Goal: Task Accomplishment & Management: Use online tool/utility

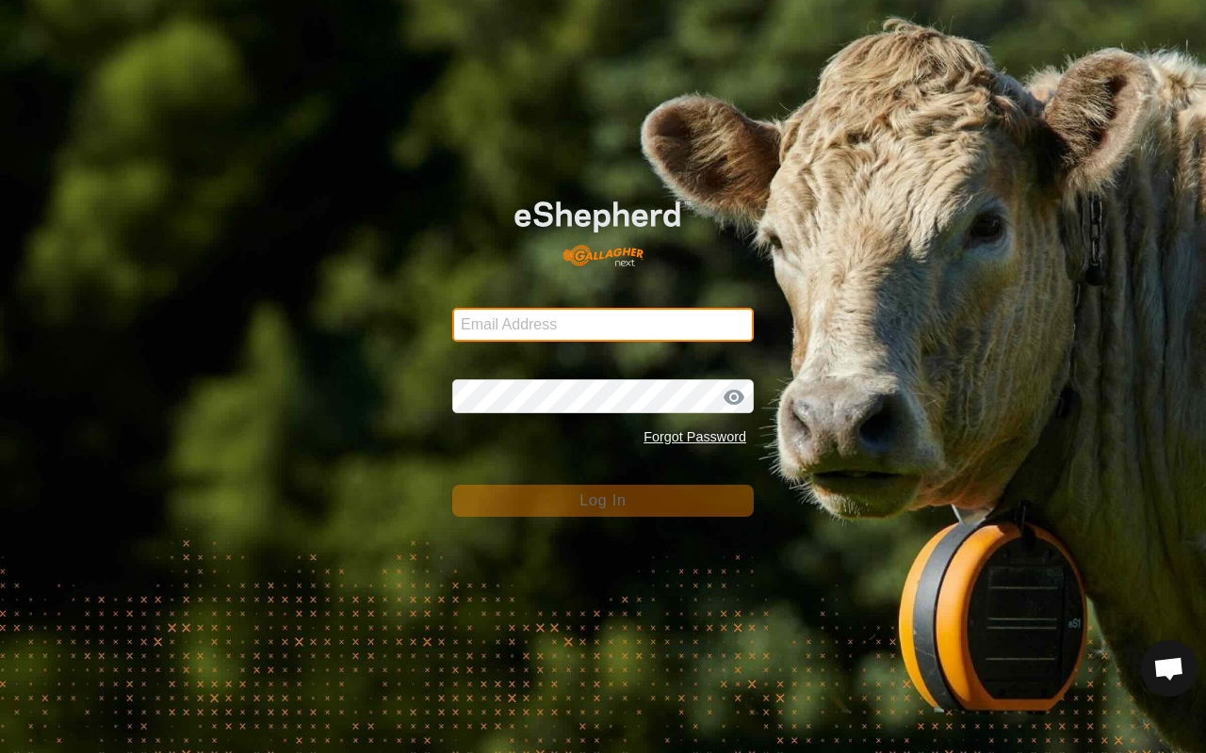
type input "billzwambag@gmail.com"
drag, startPoint x: 0, startPoint y: 0, endPoint x: 585, endPoint y: 473, distance: 752.1
click at [470, 318] on input "billzwambag@gmail.com" at bounding box center [602, 325] width 301 height 34
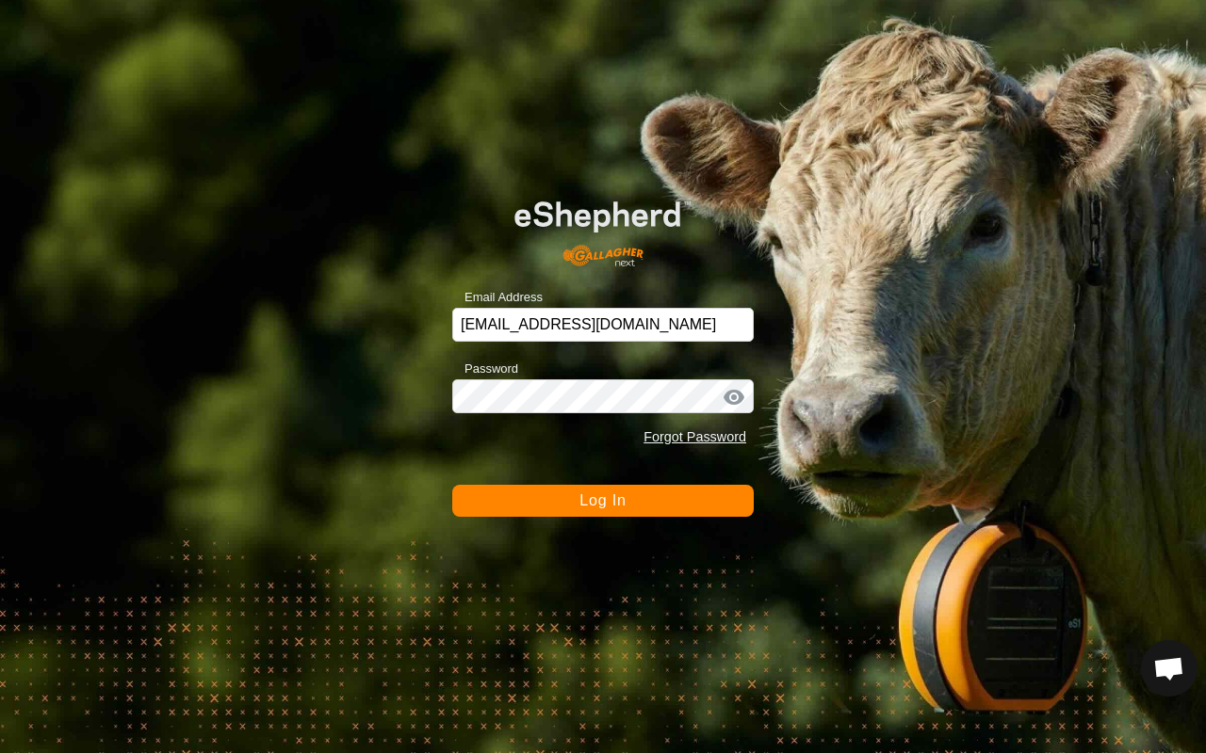
click at [470, 498] on button "Log In" at bounding box center [602, 501] width 301 height 32
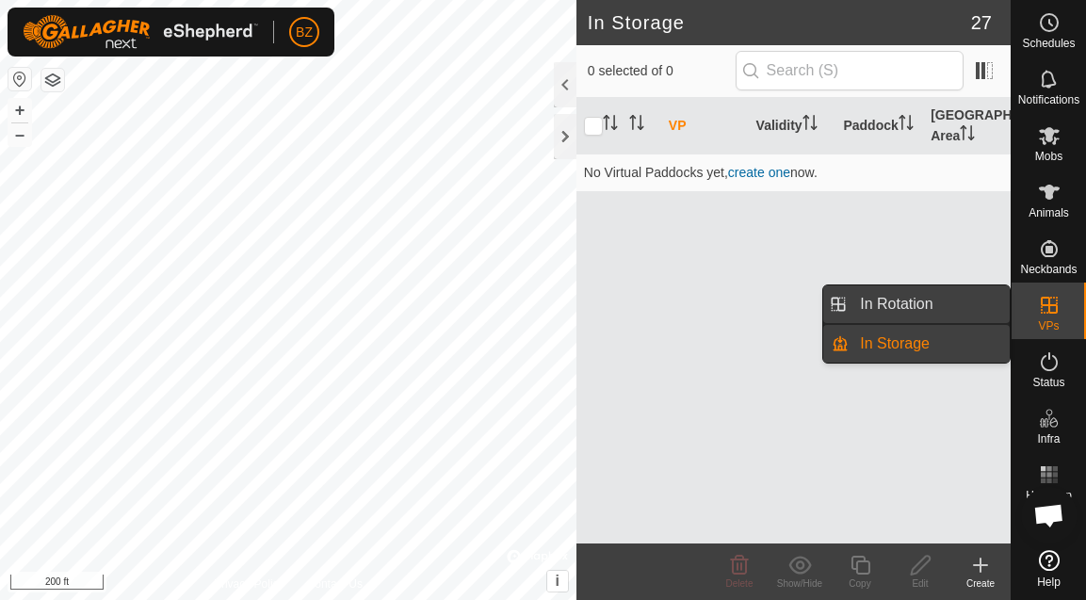
click at [905, 304] on link "In Rotation" at bounding box center [929, 304] width 161 height 38
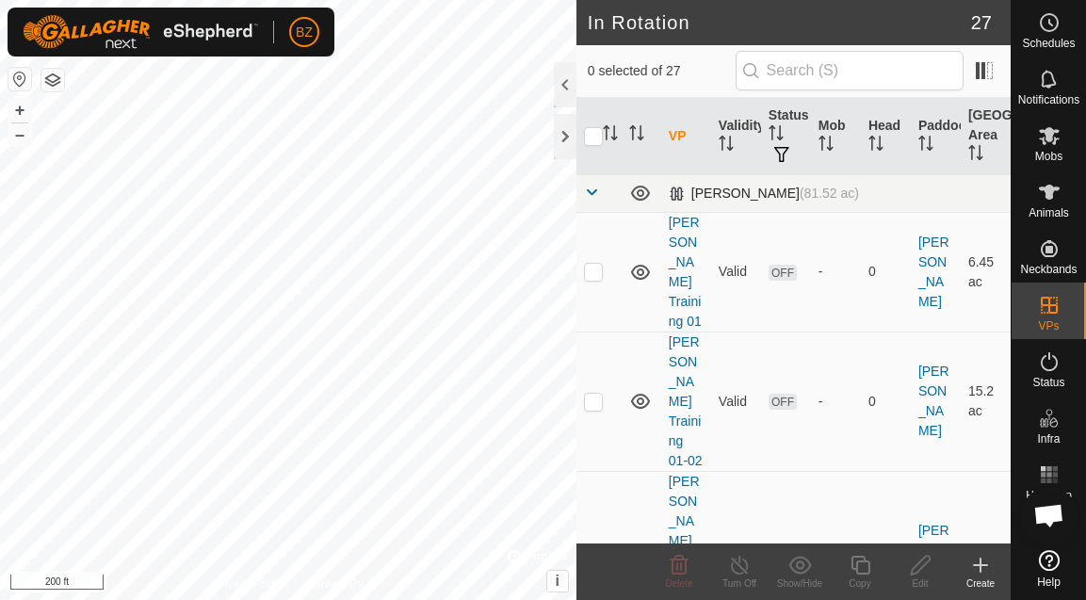
click at [590, 193] on span at bounding box center [591, 192] width 15 height 15
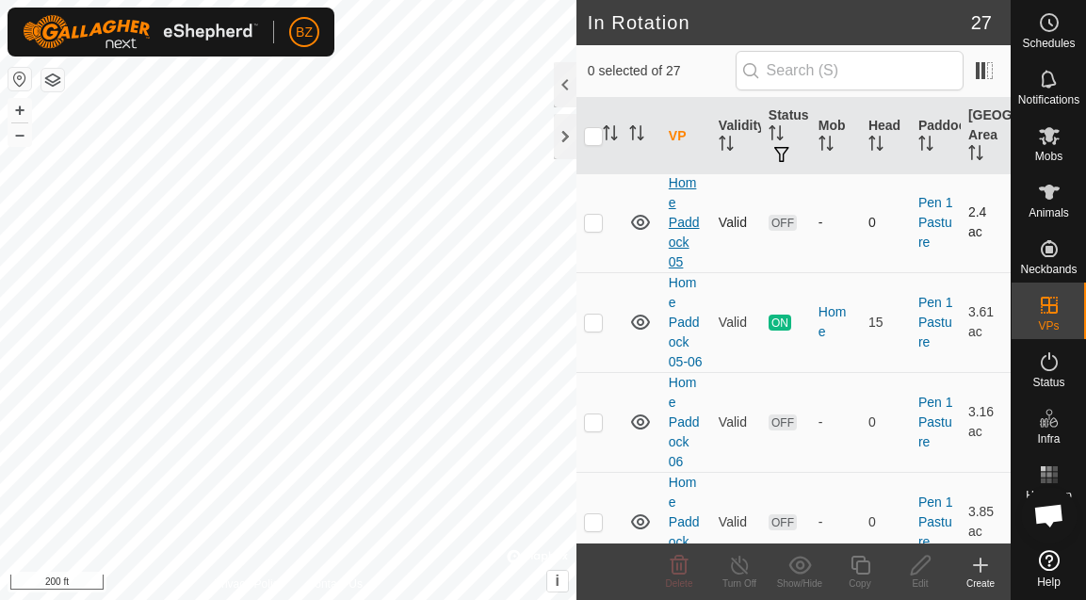
scroll to position [198, 0]
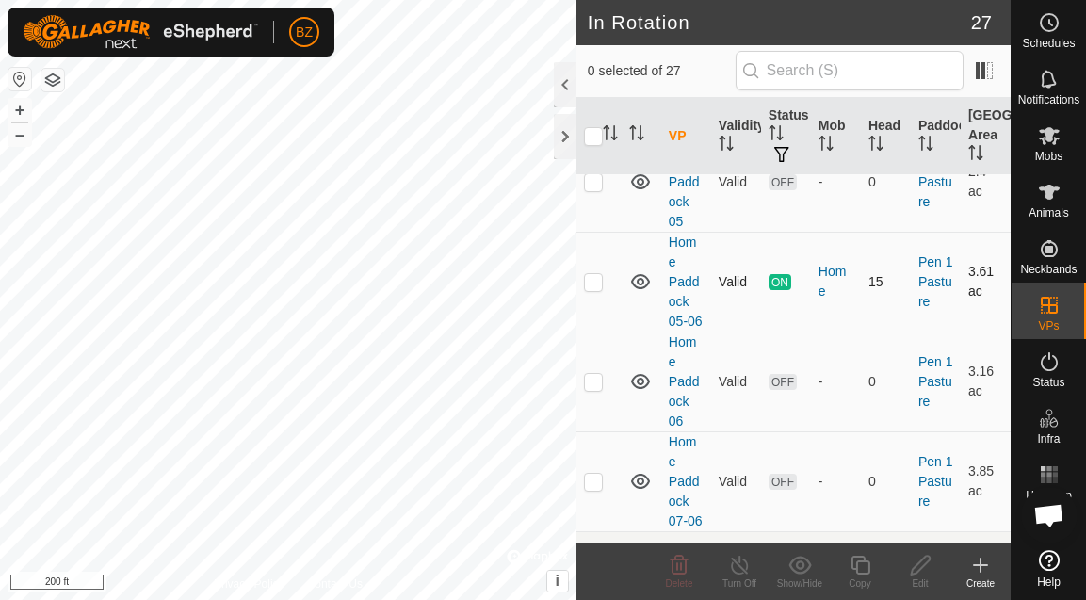
click at [593, 289] on p-checkbox at bounding box center [593, 281] width 19 height 15
checkbox input "true"
click at [861, 560] on icon at bounding box center [860, 565] width 19 height 19
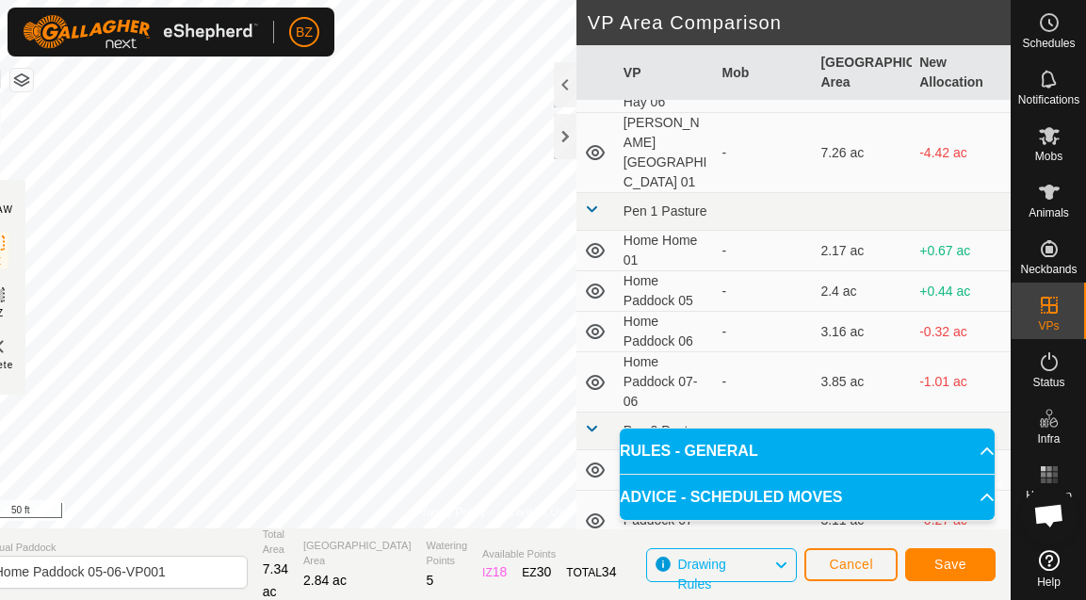
scroll to position [995, 0]
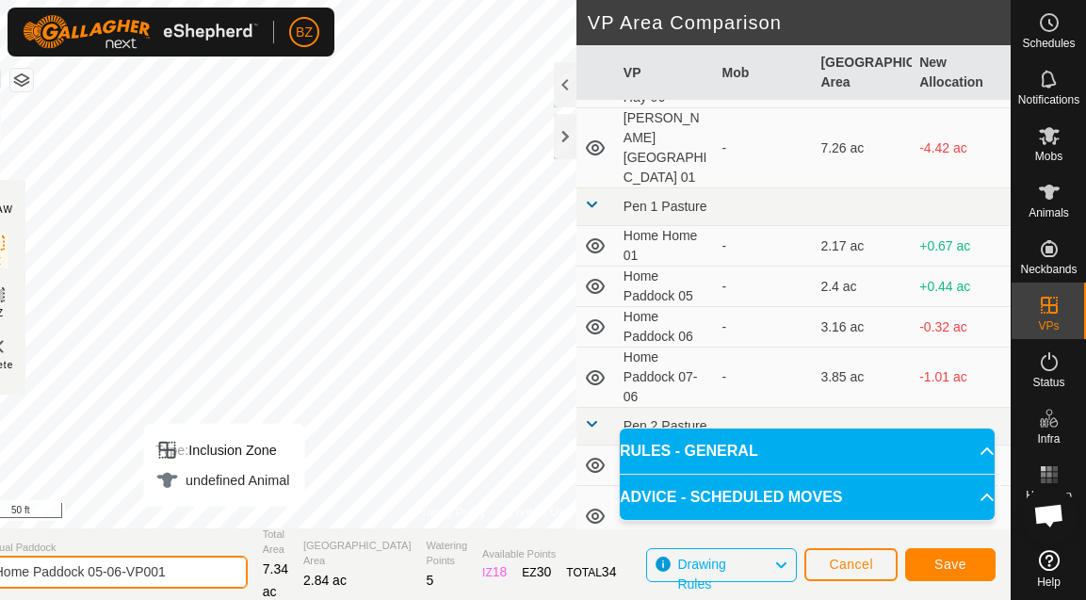
click at [216, 574] on input "Home Paddock 05-06-VP001" at bounding box center [116, 572] width 264 height 33
type input "Home Paddock 04-05"
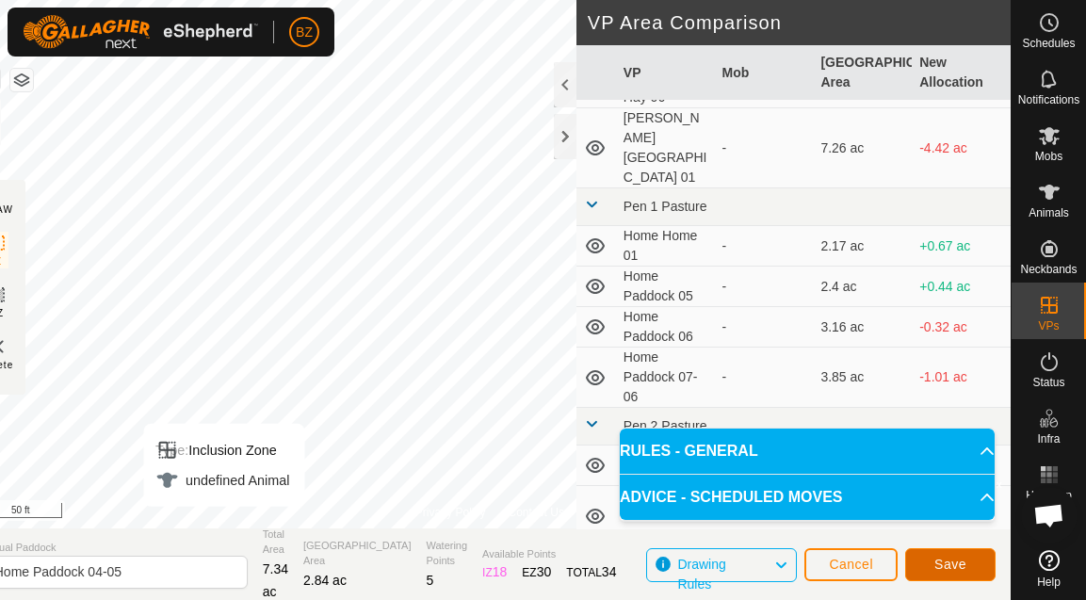
click at [960, 564] on span "Save" at bounding box center [950, 564] width 32 height 15
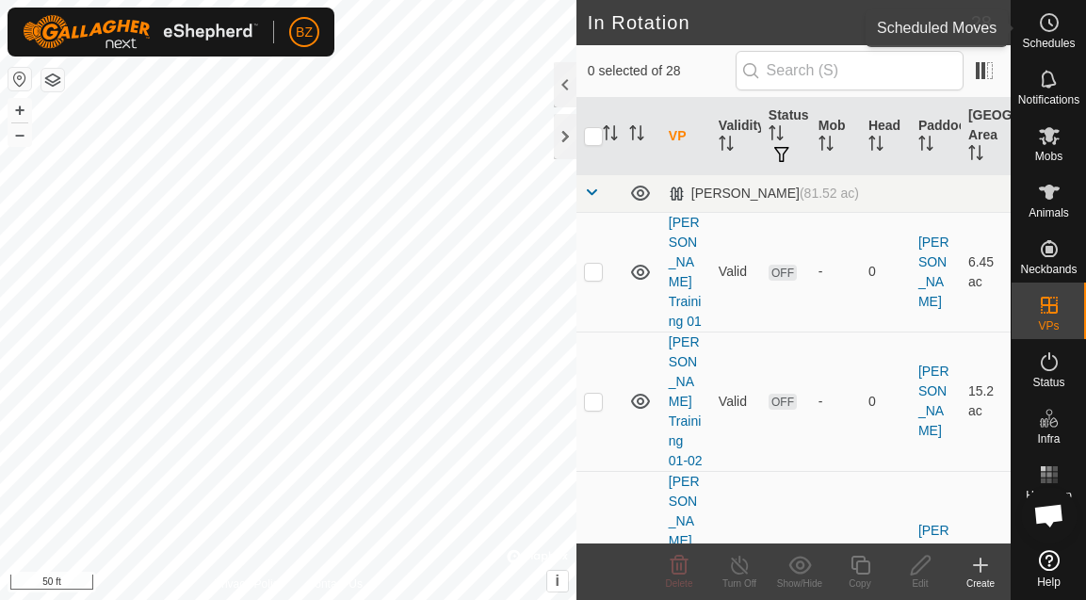
click at [1041, 41] on span "Schedules" at bounding box center [1048, 43] width 53 height 11
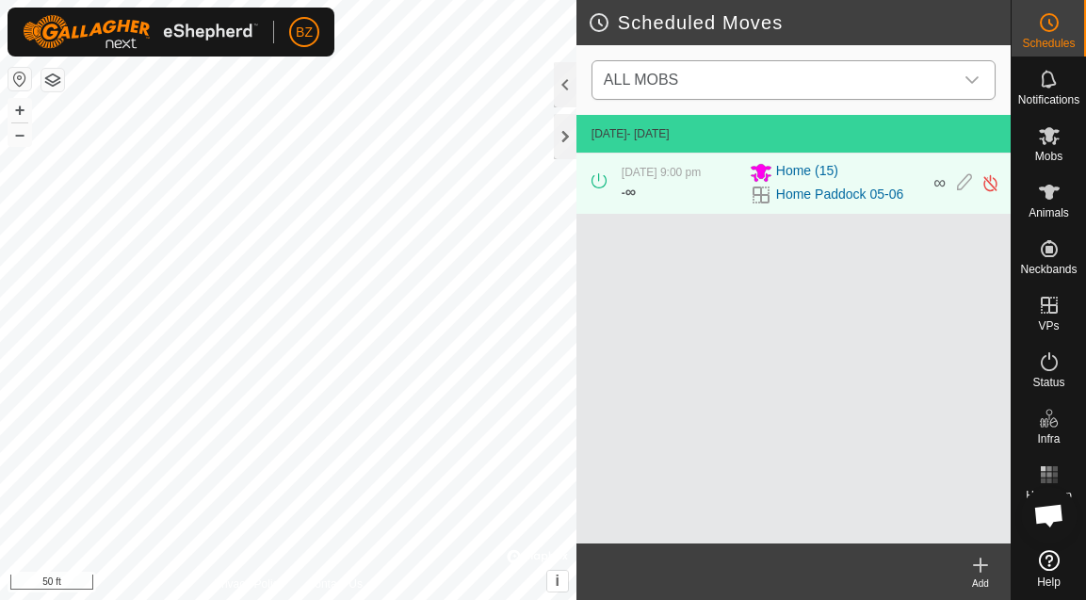
click at [775, 80] on span "ALL MOBS" at bounding box center [774, 80] width 357 height 38
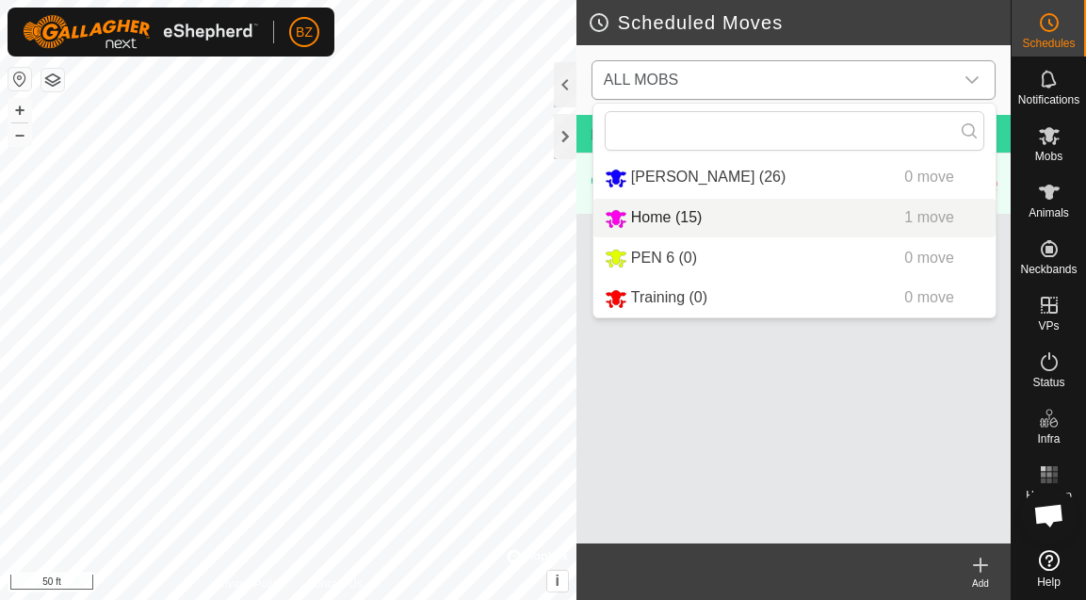
click at [656, 220] on span "Home (15)" at bounding box center [667, 217] width 72 height 16
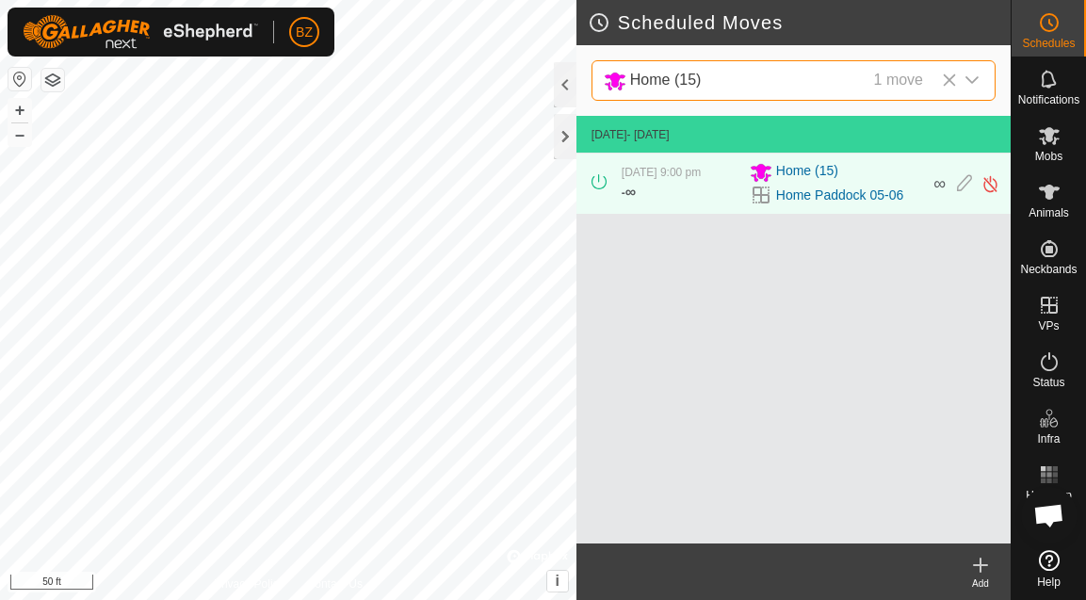
click at [979, 562] on icon at bounding box center [980, 565] width 23 height 23
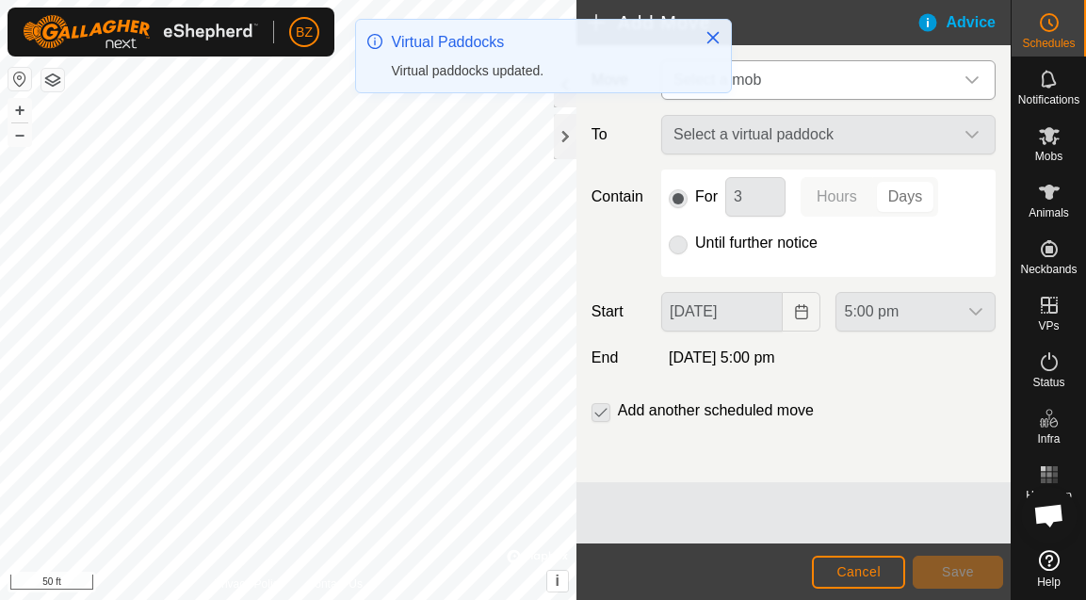
click at [765, 82] on span "Select a mob" at bounding box center [809, 80] width 287 height 38
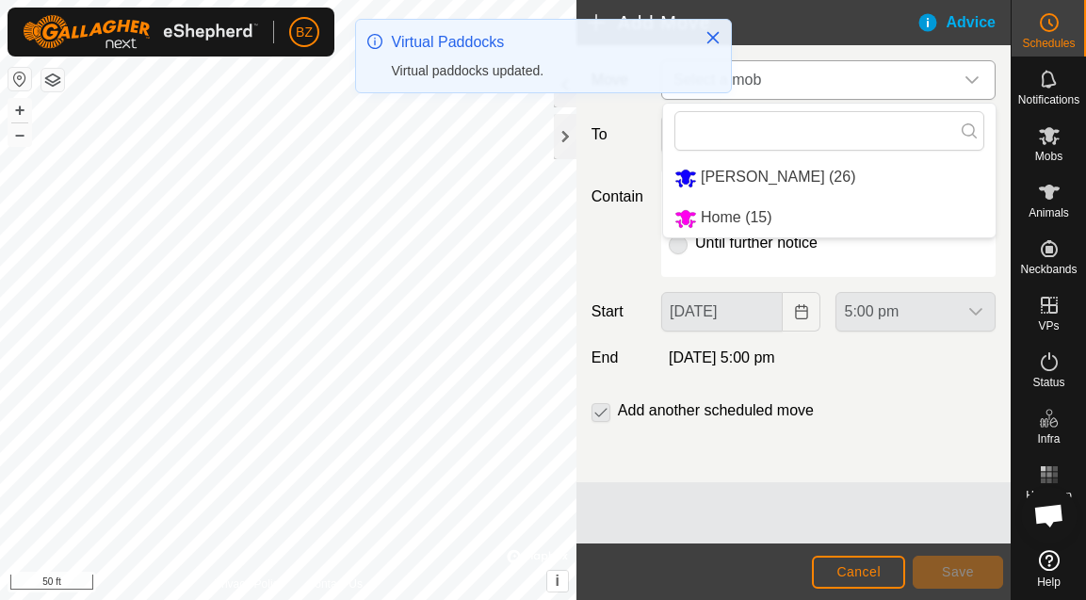
click at [726, 220] on li "Home (15)" at bounding box center [829, 218] width 332 height 39
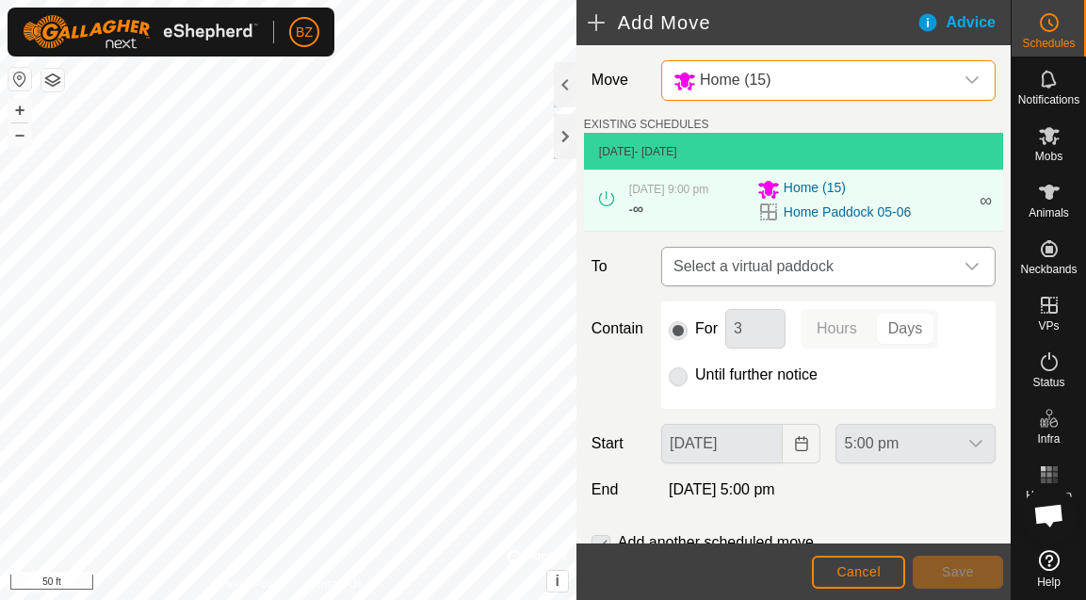
click at [738, 269] on span "Select a virtual paddock" at bounding box center [809, 267] width 287 height 38
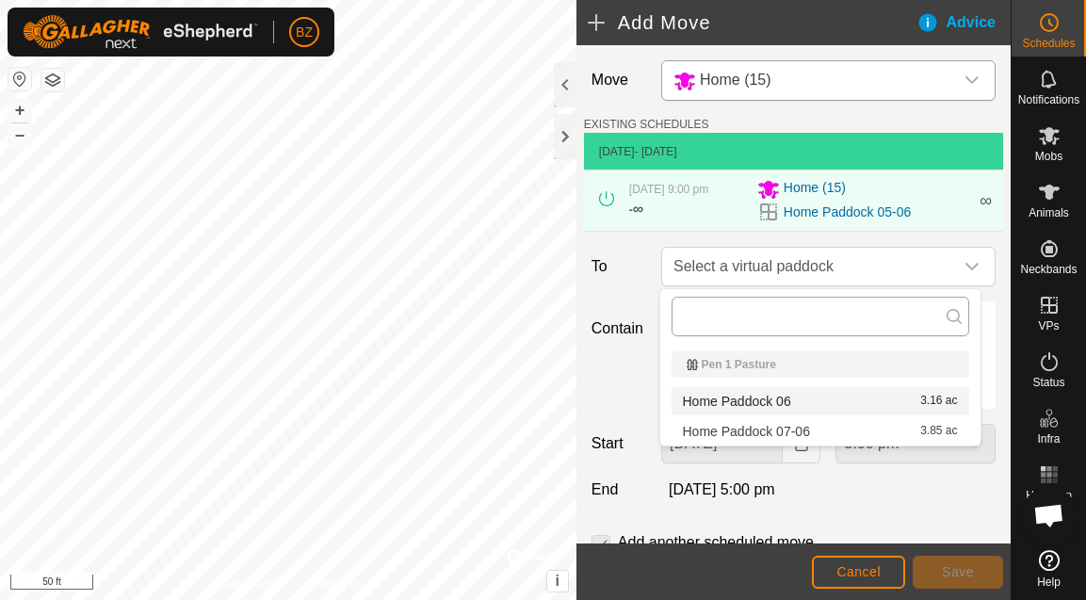
click at [783, 312] on input "text" at bounding box center [821, 317] width 298 height 40
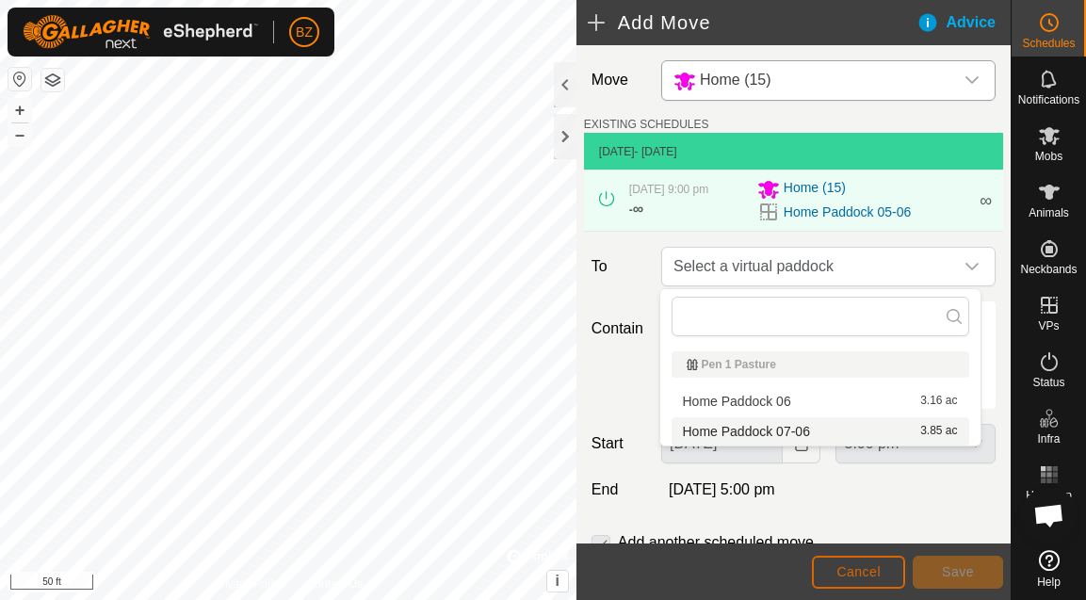
click at [846, 567] on span "Cancel" at bounding box center [858, 571] width 44 height 15
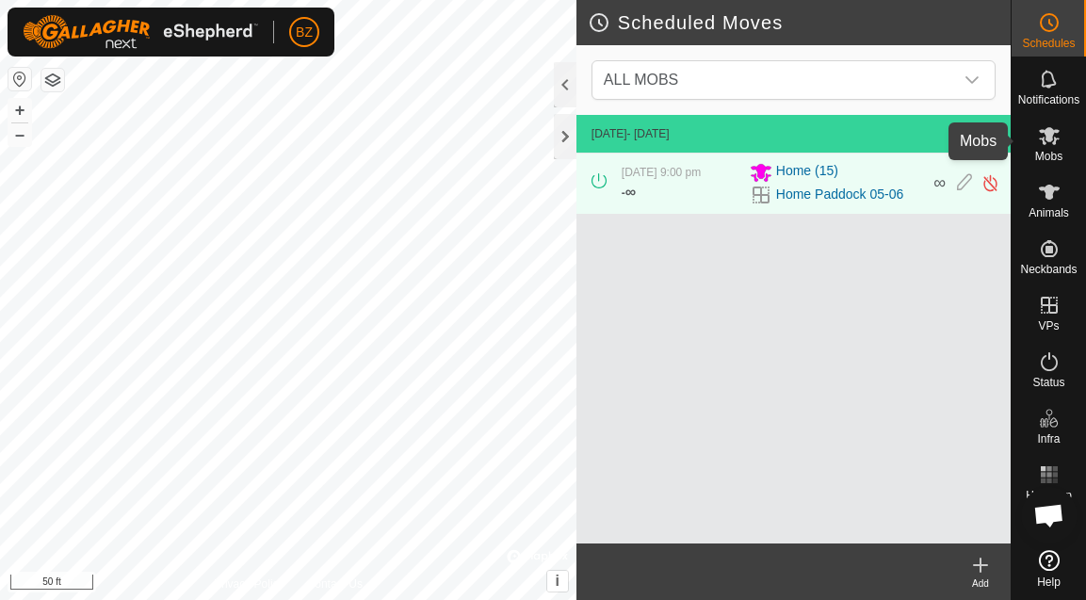
click at [1059, 144] on icon at bounding box center [1049, 135] width 23 height 23
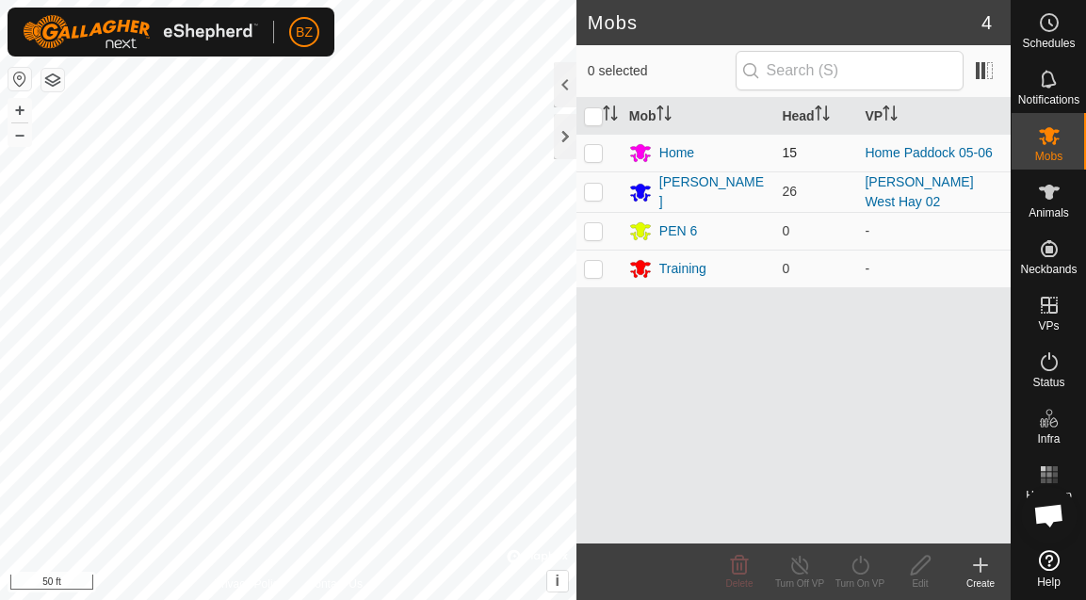
click at [592, 156] on p-checkbox at bounding box center [593, 152] width 19 height 15
checkbox input "true"
click at [851, 567] on icon at bounding box center [859, 565] width 17 height 19
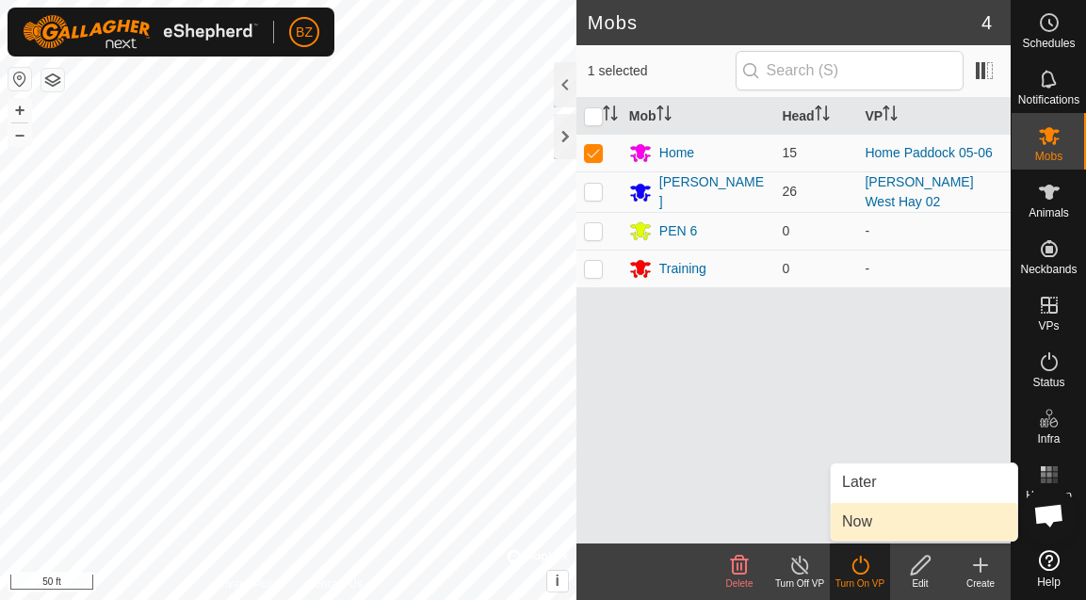
click at [867, 521] on link "Now" at bounding box center [924, 522] width 186 height 38
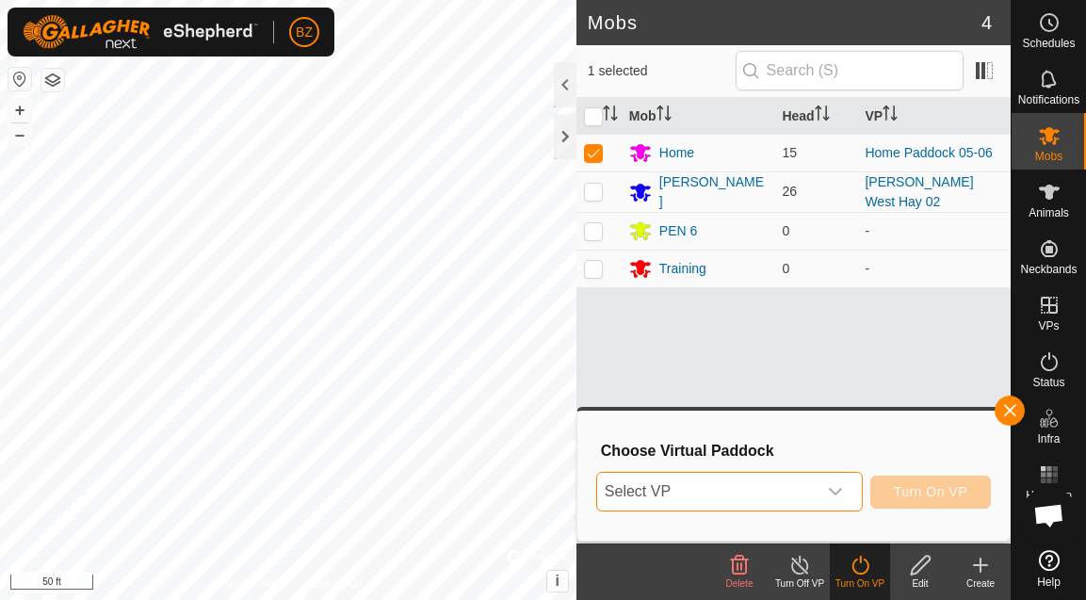
click at [720, 483] on span "Select VP" at bounding box center [706, 492] width 219 height 38
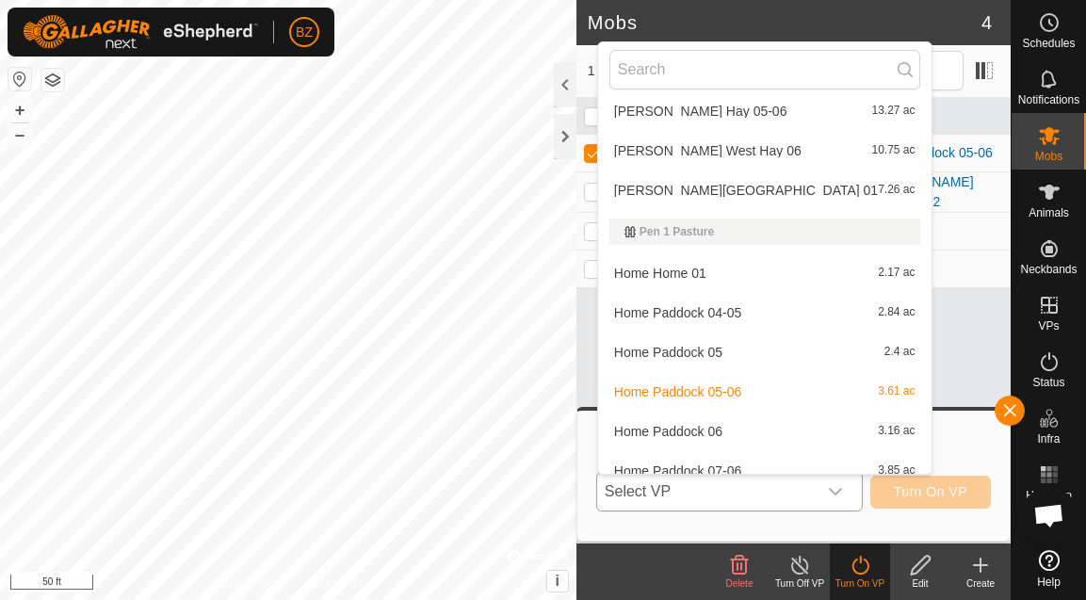
scroll to position [684, 0]
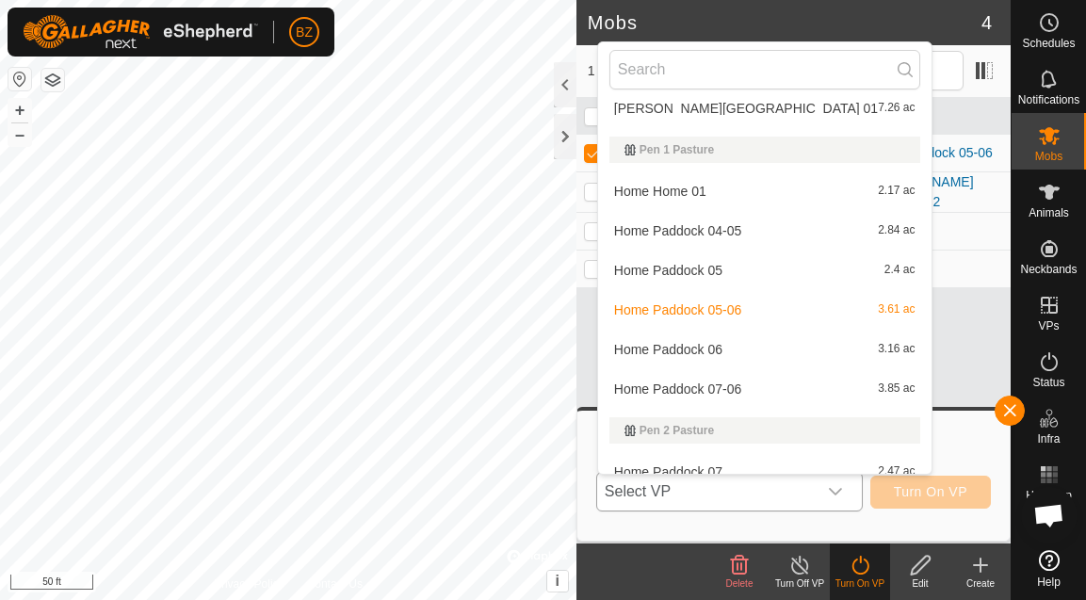
click at [721, 229] on li "Home Paddock 04-05 2.84 ac" at bounding box center [764, 231] width 333 height 38
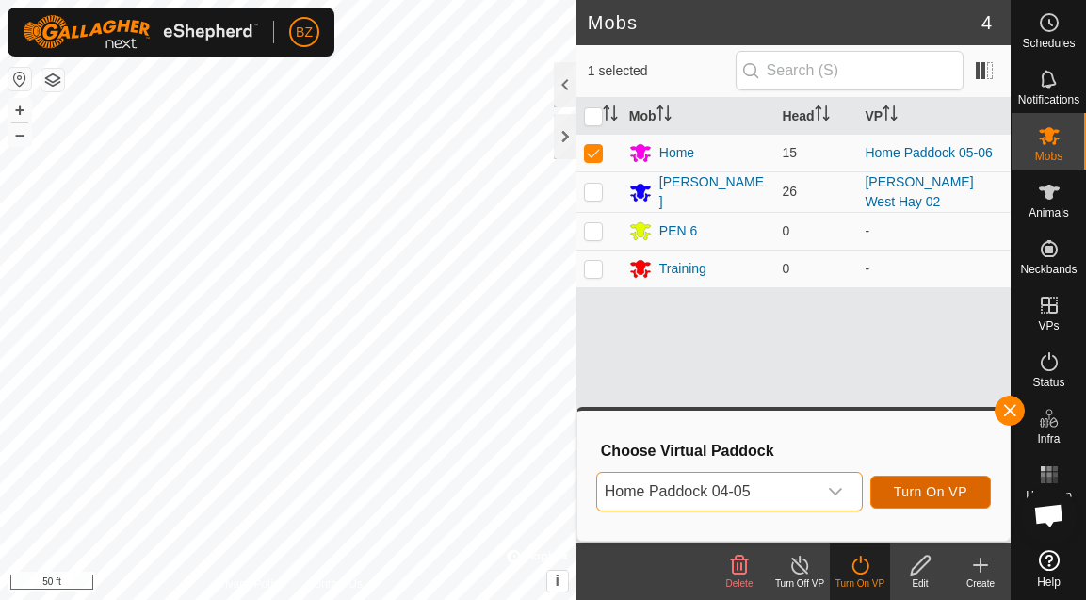
click at [935, 486] on span "Turn On VP" at bounding box center [930, 491] width 73 height 15
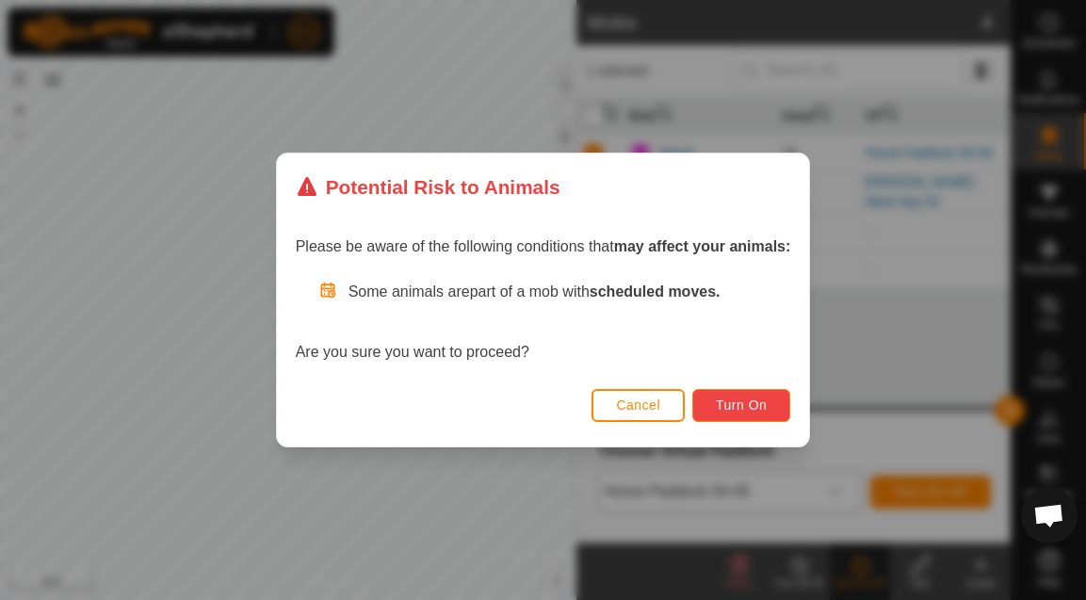
click at [730, 407] on span "Turn On" at bounding box center [741, 404] width 51 height 15
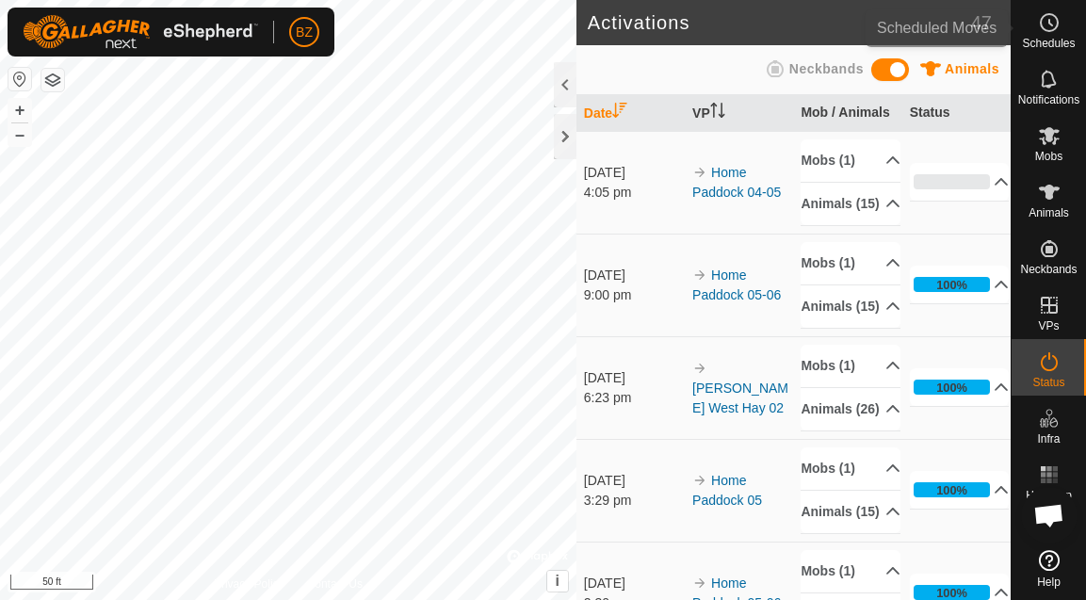
click at [1053, 42] on span "Schedules" at bounding box center [1048, 43] width 53 height 11
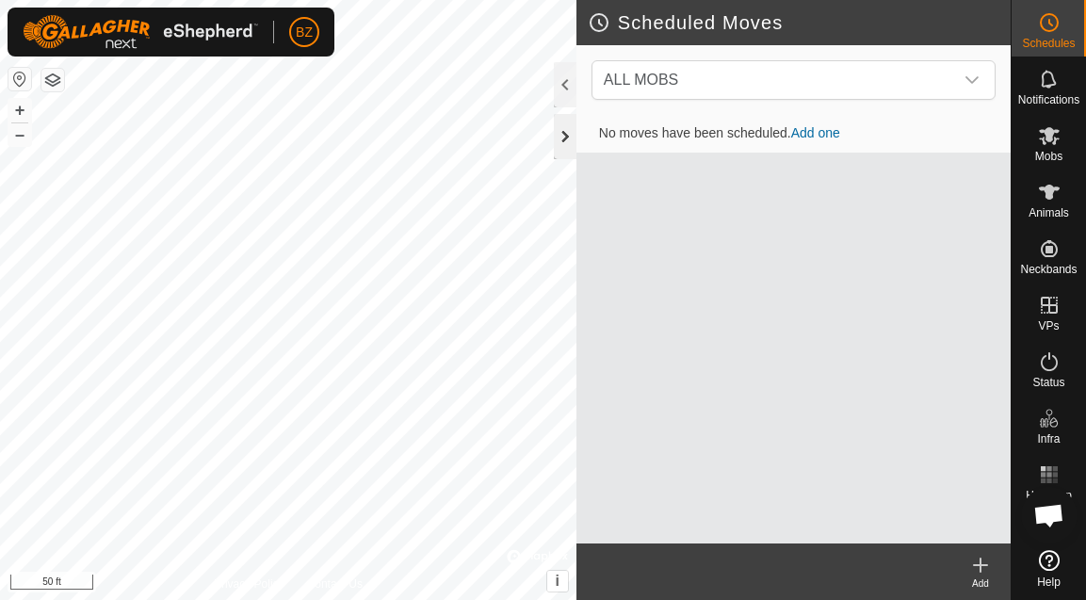
click at [565, 138] on div at bounding box center [565, 136] width 23 height 45
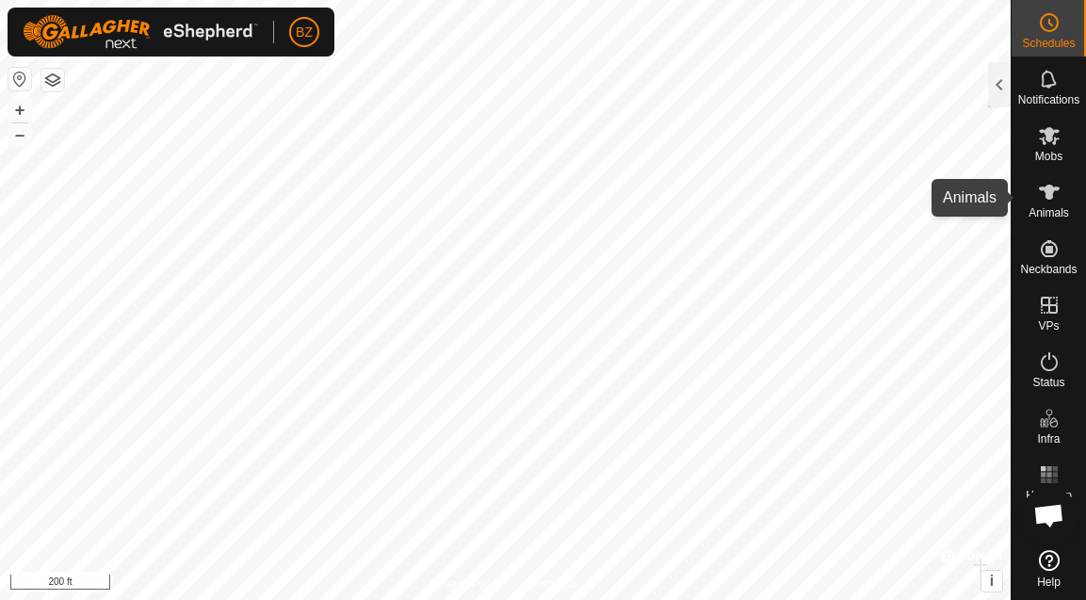
click at [1045, 201] on icon at bounding box center [1049, 192] width 23 height 23
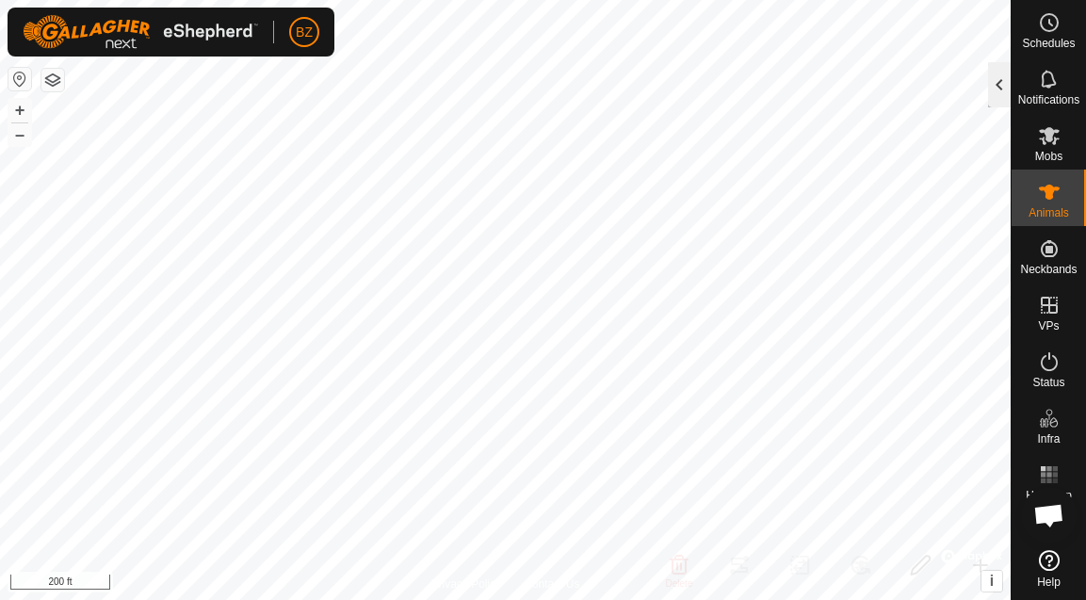
click at [1002, 90] on div at bounding box center [999, 84] width 23 height 45
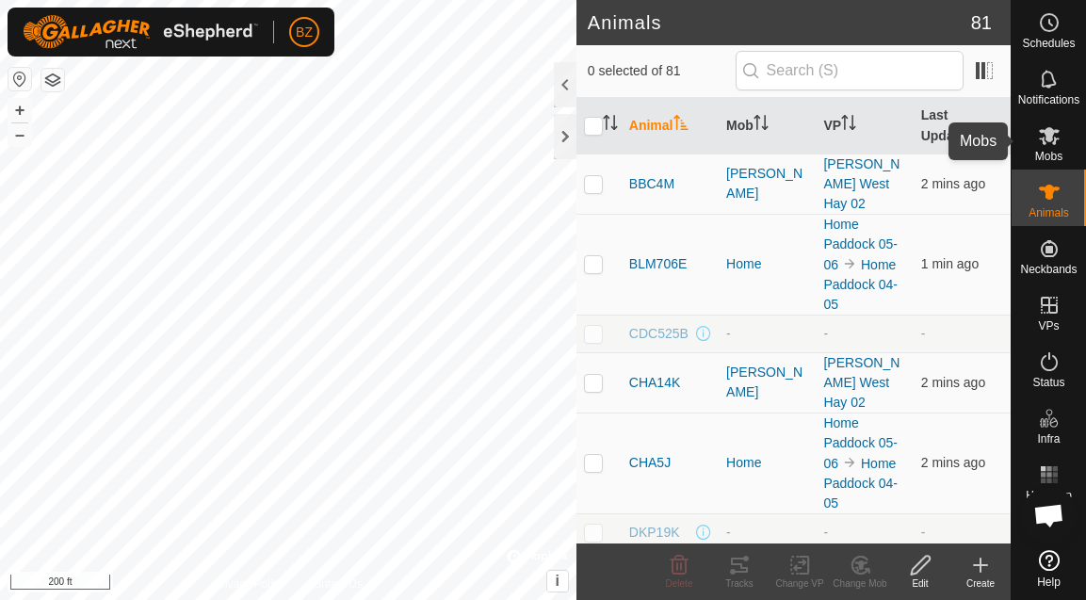
click at [1032, 146] on es-mob-svg-icon at bounding box center [1049, 136] width 34 height 30
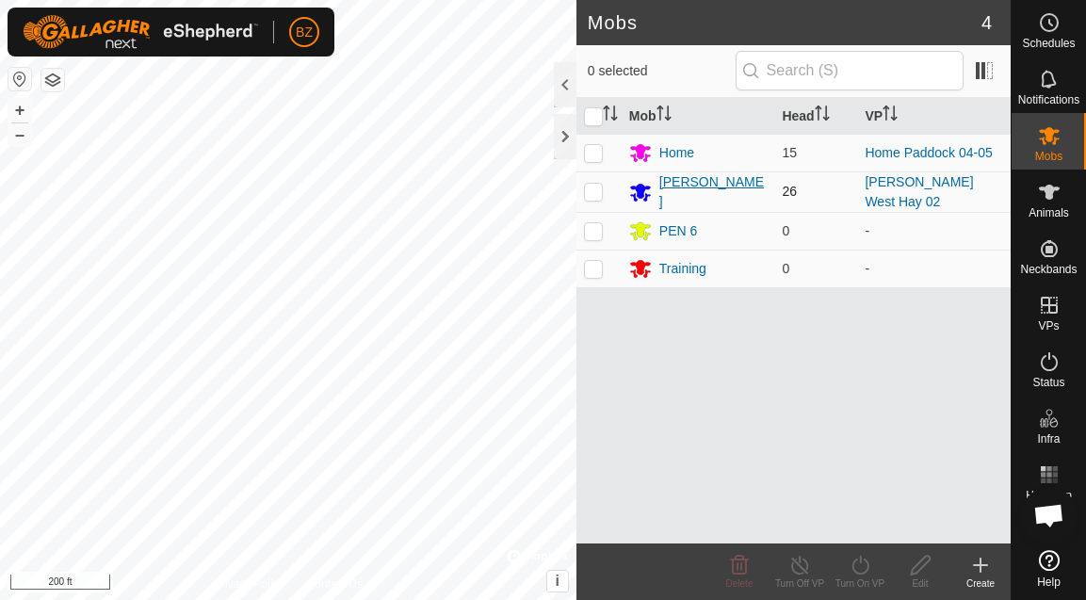
click at [683, 191] on div "[PERSON_NAME]" at bounding box center [713, 192] width 108 height 40
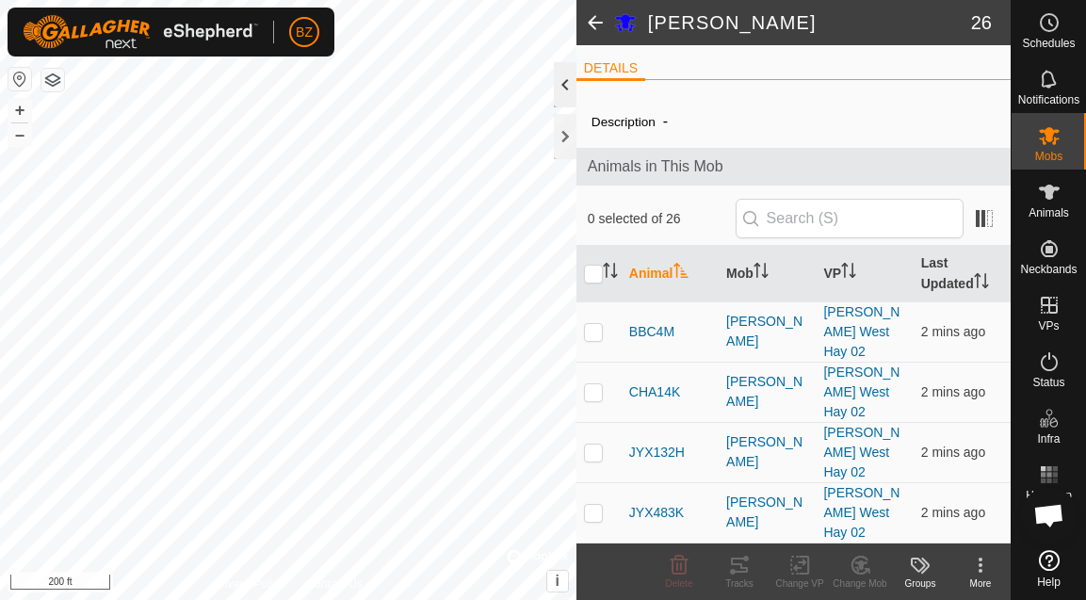
click at [570, 90] on div at bounding box center [565, 84] width 23 height 45
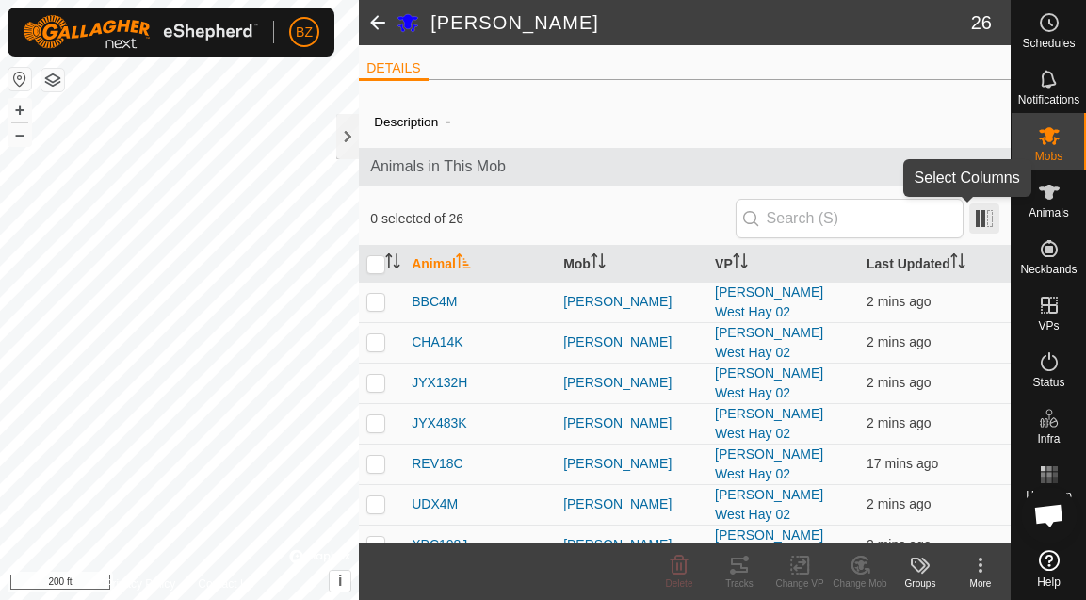
click at [972, 227] on span at bounding box center [984, 218] width 30 height 30
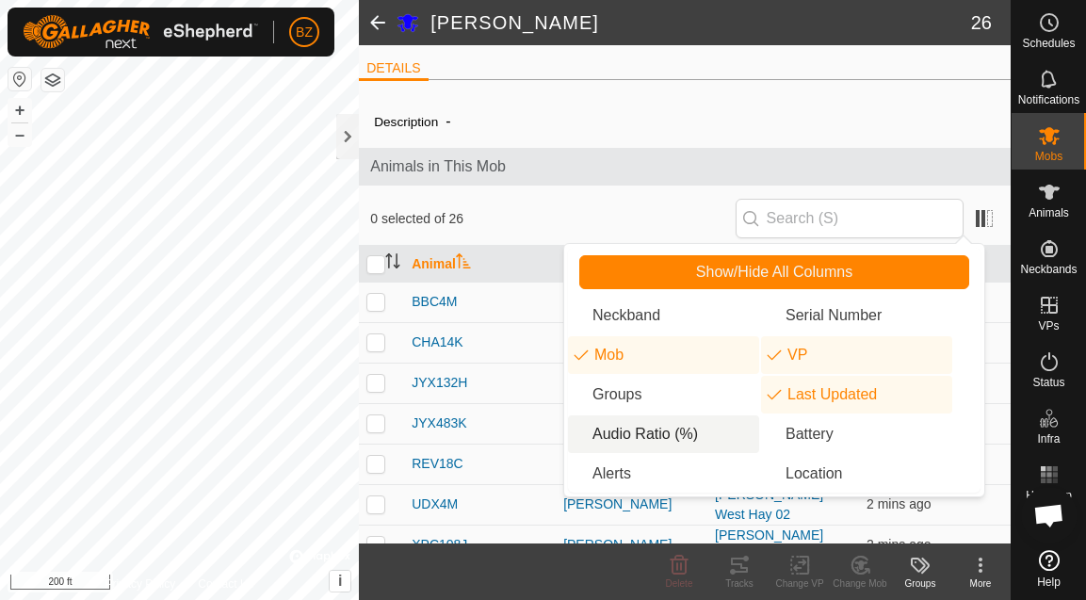
click at [656, 437] on li "Audio Ratio (%)" at bounding box center [663, 434] width 191 height 38
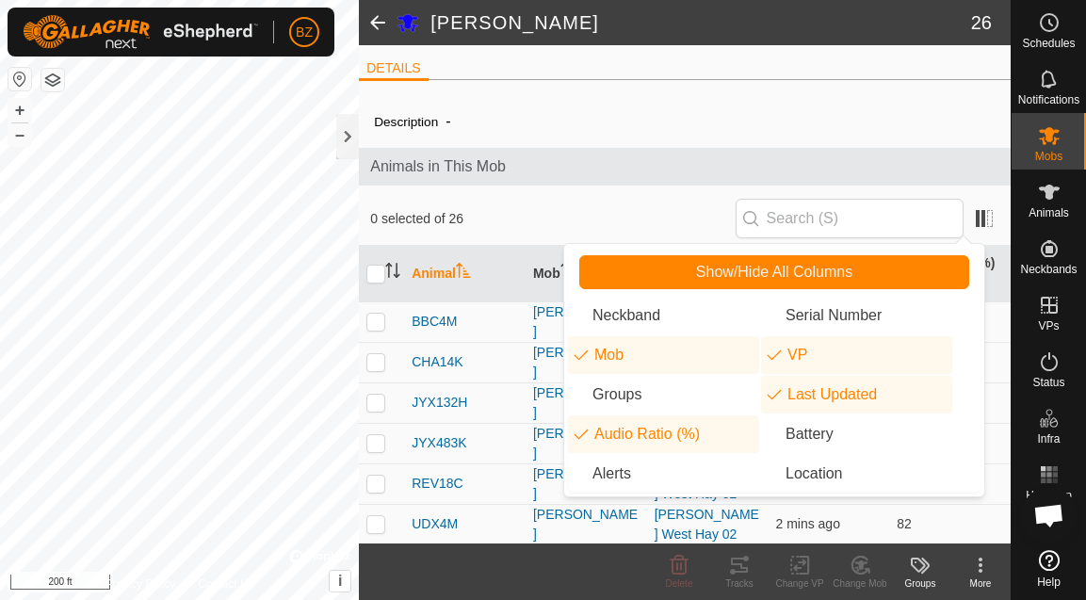
click at [722, 214] on span "0 selected of 26" at bounding box center [552, 219] width 365 height 20
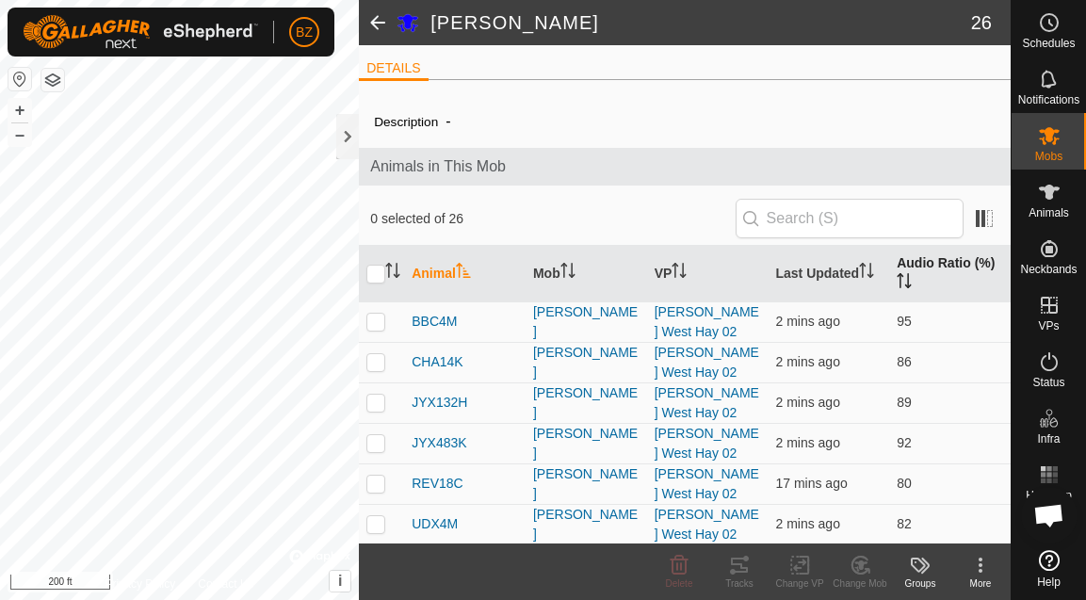
click at [920, 277] on th "Audio Ratio (%)" at bounding box center [950, 274] width 122 height 57
click at [376, 26] on span at bounding box center [378, 22] width 38 height 45
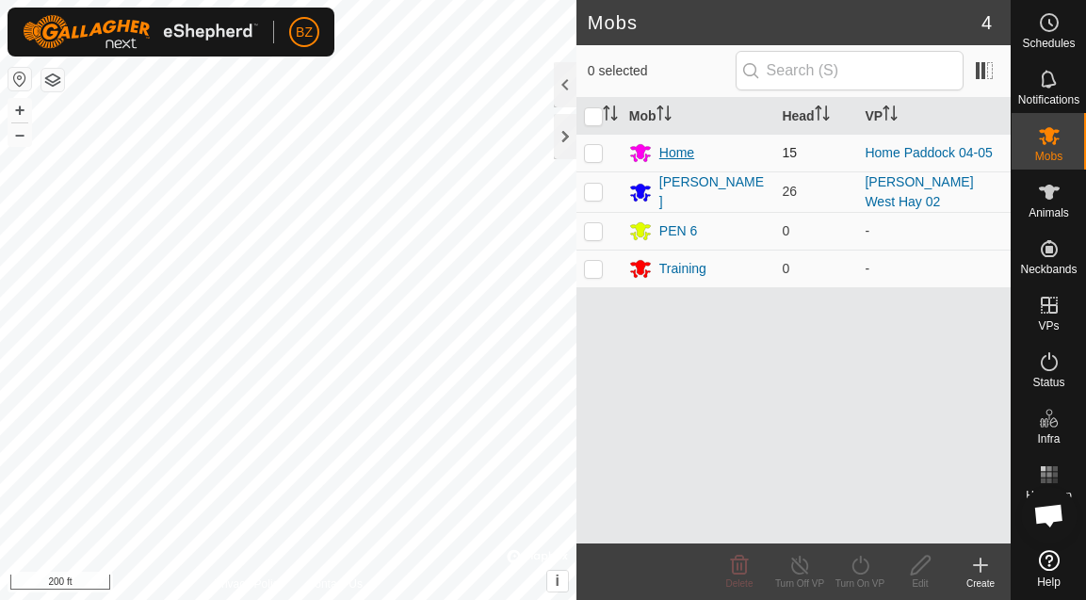
click at [688, 154] on div "Home" at bounding box center [676, 153] width 35 height 20
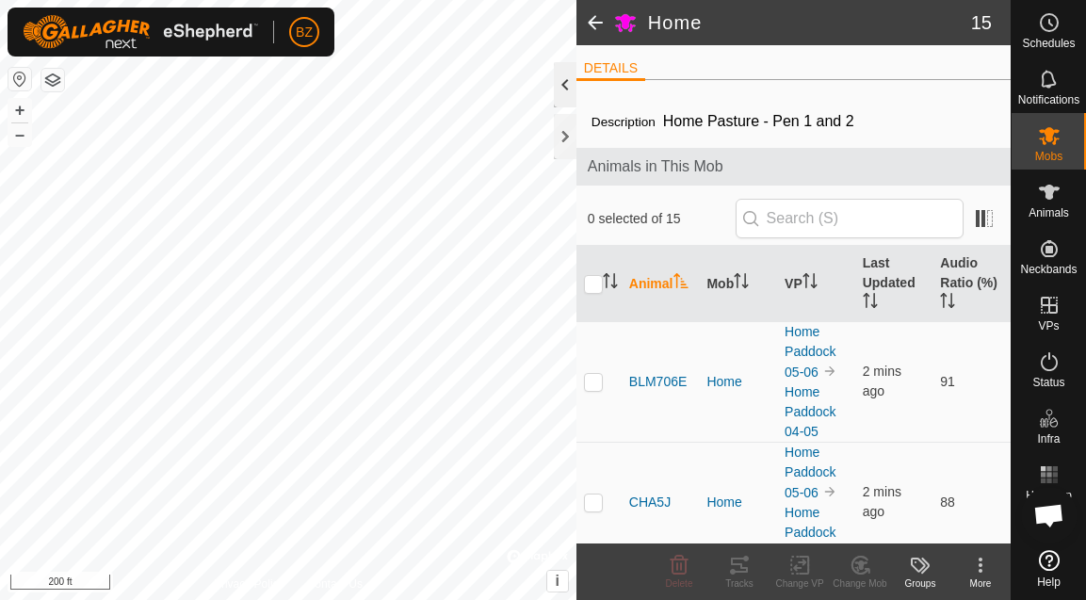
click at [563, 93] on div at bounding box center [565, 84] width 23 height 45
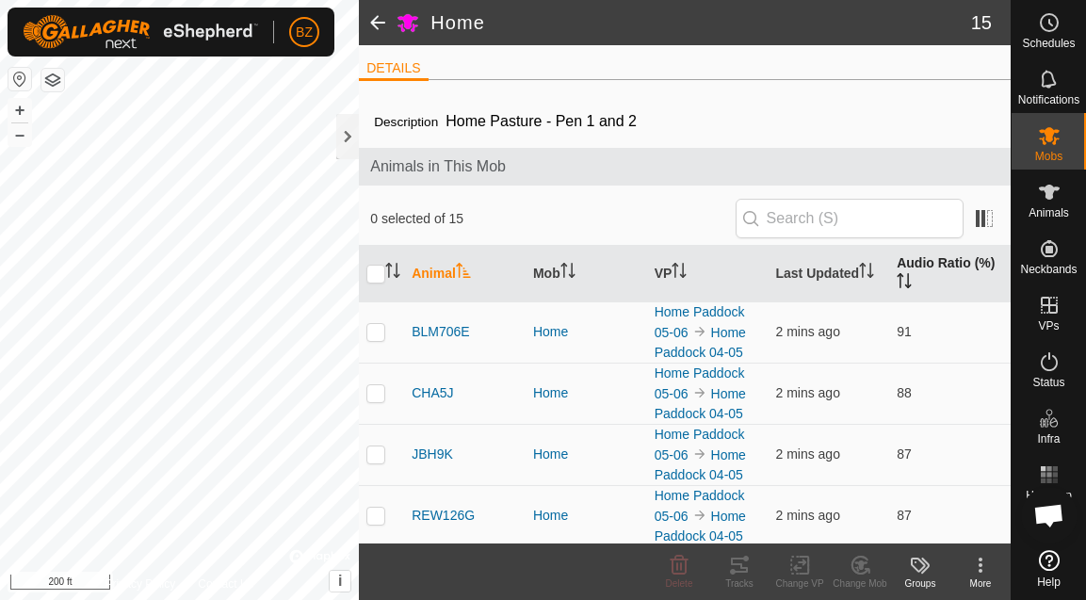
click at [914, 263] on th "Audio Ratio (%)" at bounding box center [950, 274] width 122 height 57
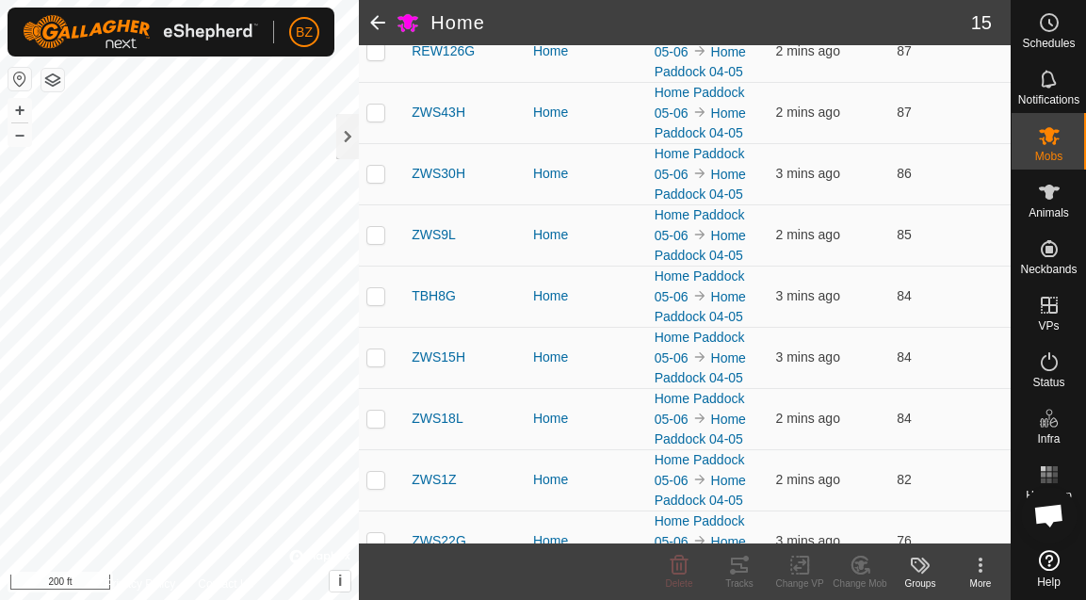
scroll to position [677, 0]
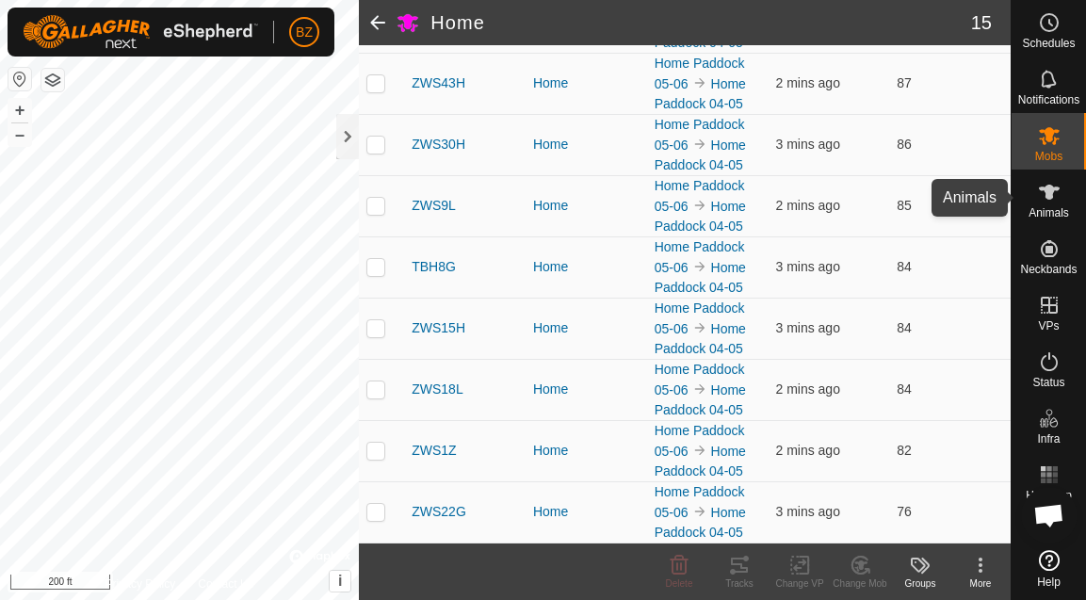
click at [1058, 202] on icon at bounding box center [1049, 192] width 23 height 23
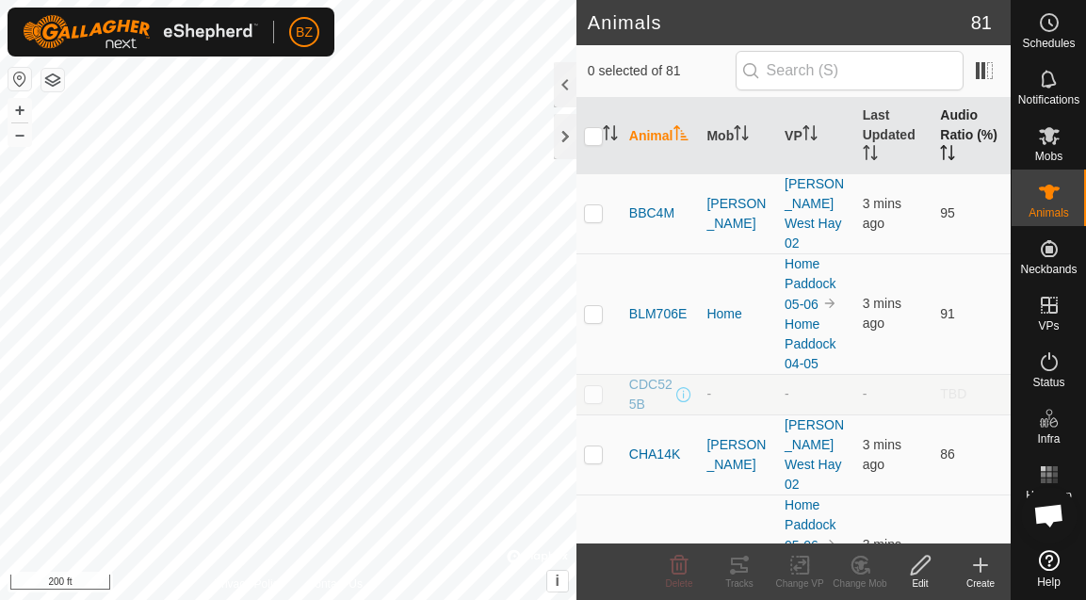
click at [942, 138] on th "Audio Ratio (%)" at bounding box center [971, 136] width 78 height 76
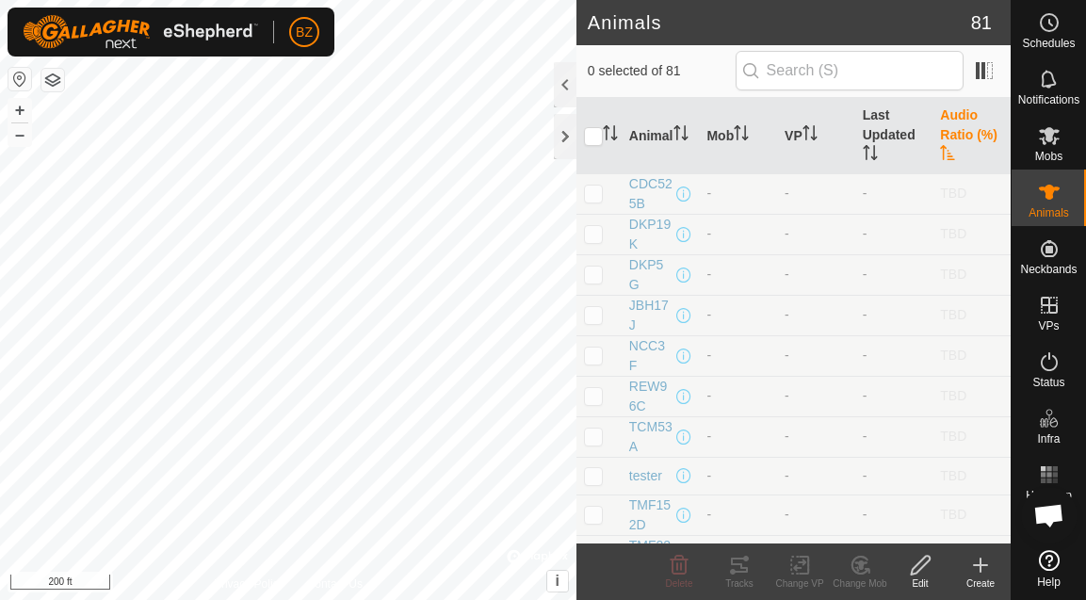
click at [942, 138] on th "Audio Ratio (%)" at bounding box center [971, 136] width 78 height 76
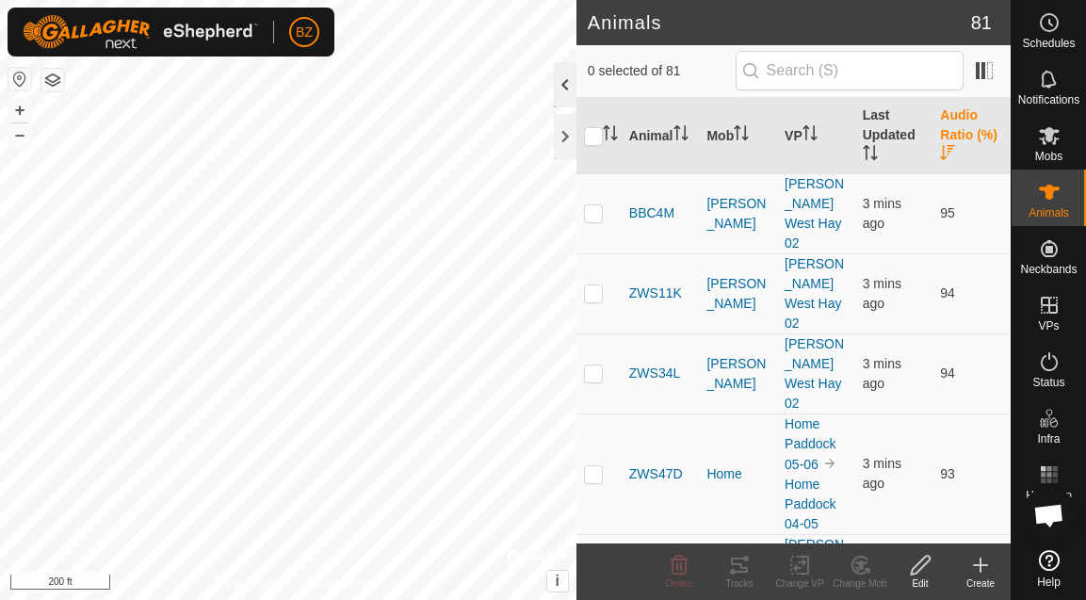
click at [565, 94] on div at bounding box center [565, 84] width 23 height 45
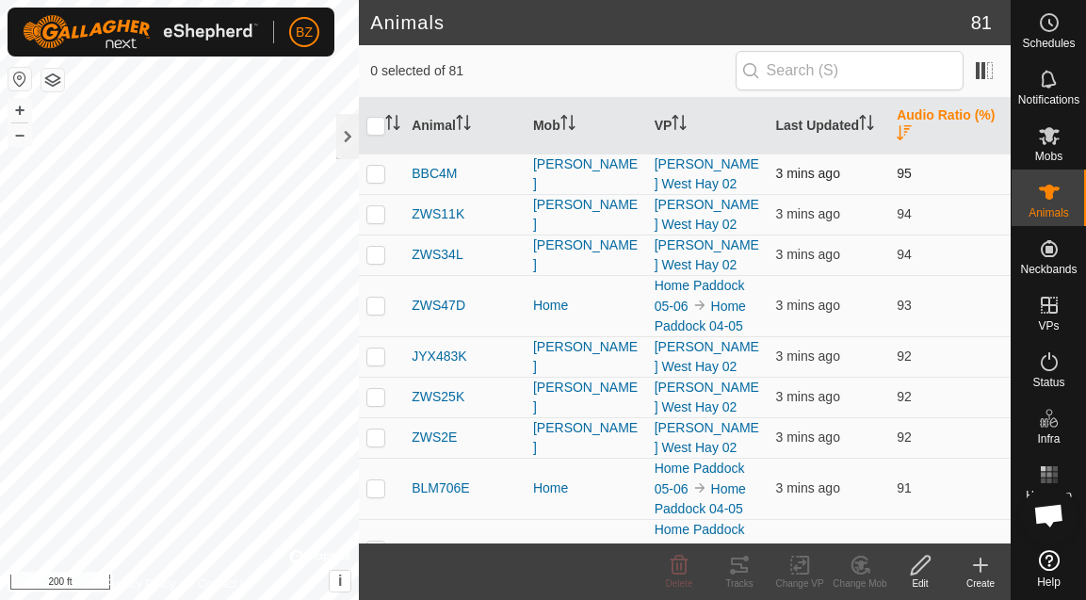
click at [384, 174] on p-checkbox at bounding box center [375, 173] width 19 height 15
click at [737, 568] on icon at bounding box center [739, 565] width 23 height 23
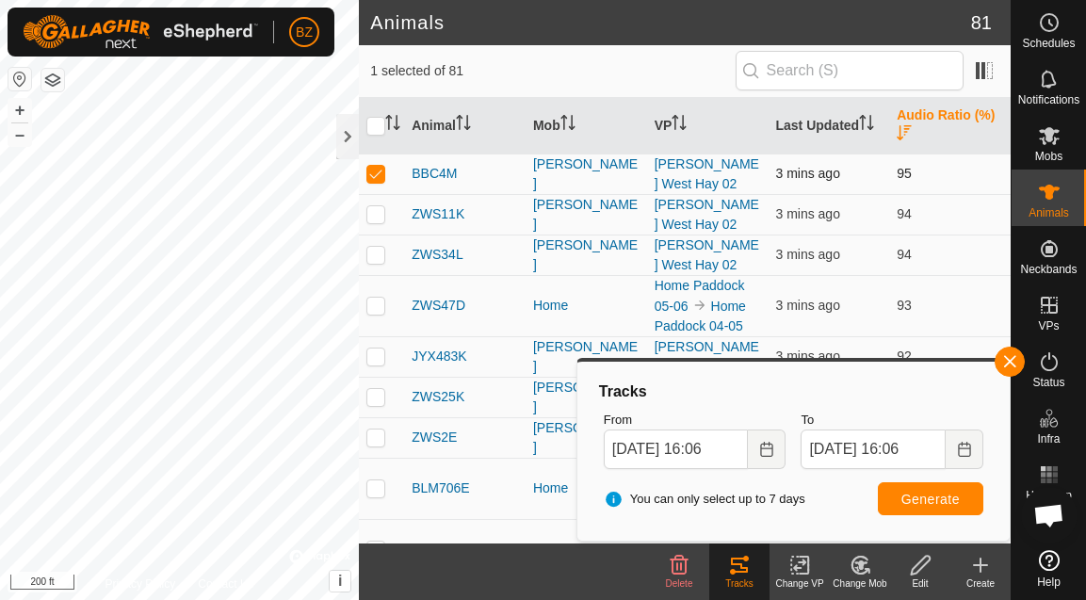
click at [371, 180] on p-checkbox at bounding box center [375, 173] width 19 height 15
checkbox input "false"
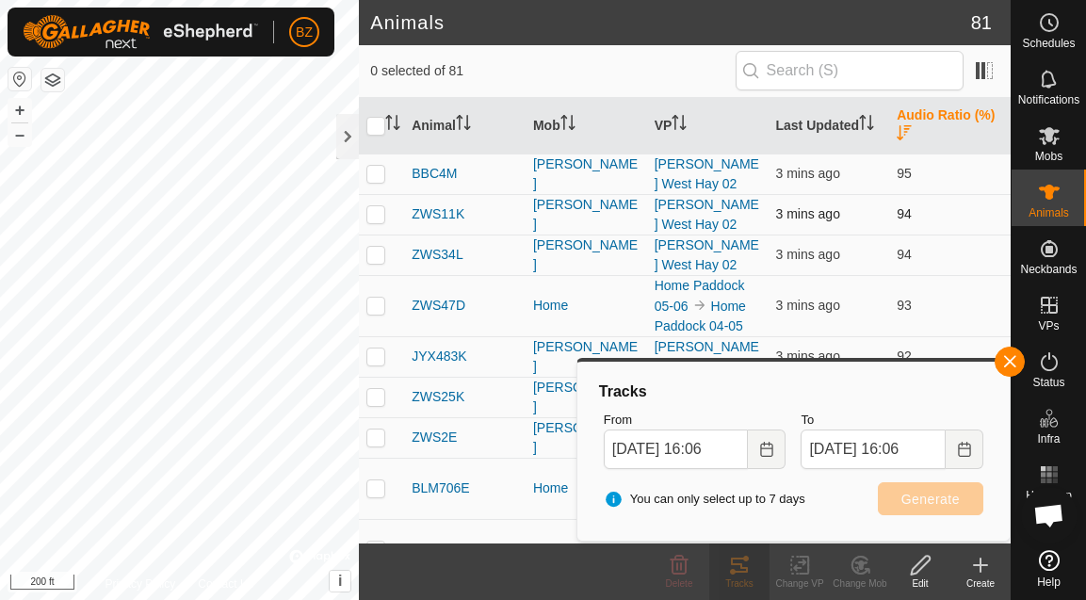
click at [376, 216] on p-checkbox at bounding box center [375, 213] width 19 height 15
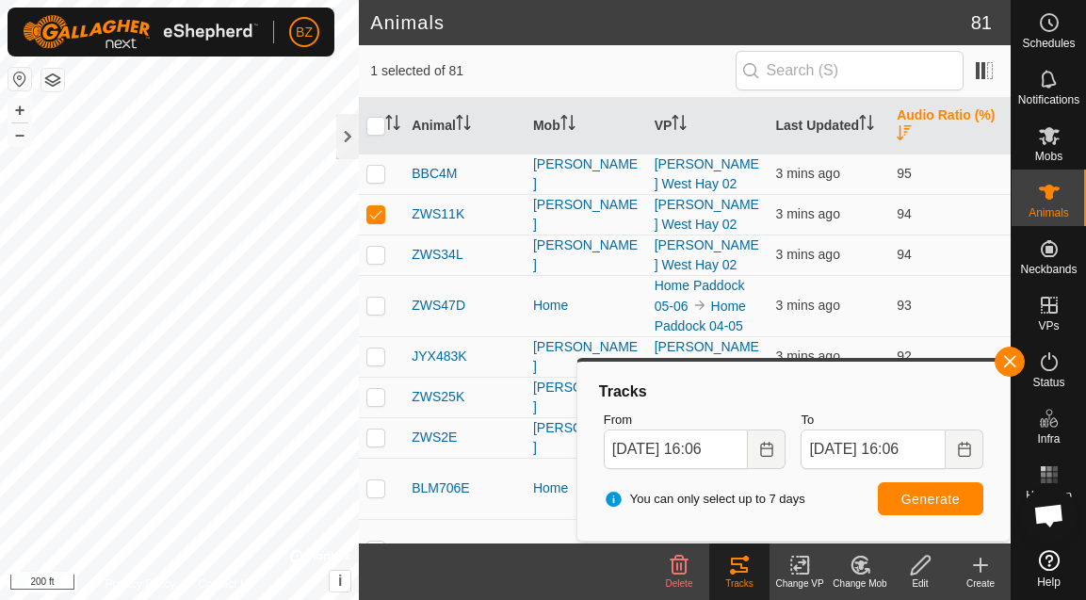
click at [915, 517] on div "You can only select up to 7 days Generate" at bounding box center [793, 499] width 395 height 45
click at [907, 498] on span "Generate" at bounding box center [930, 499] width 58 height 15
click at [380, 215] on p-checkbox at bounding box center [375, 213] width 19 height 15
checkbox input "false"
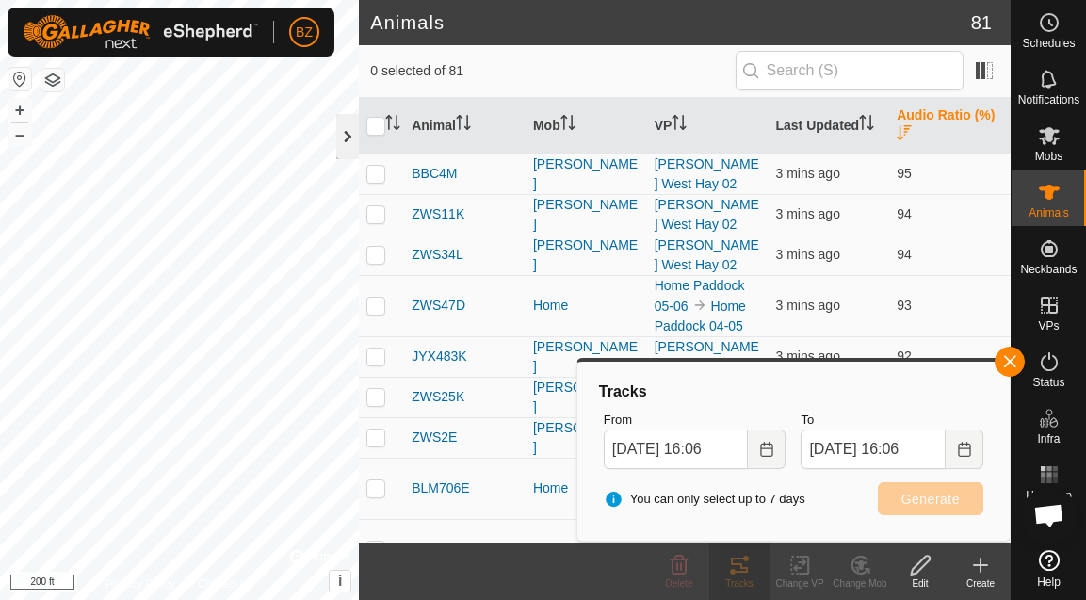
click at [353, 136] on div at bounding box center [347, 136] width 23 height 45
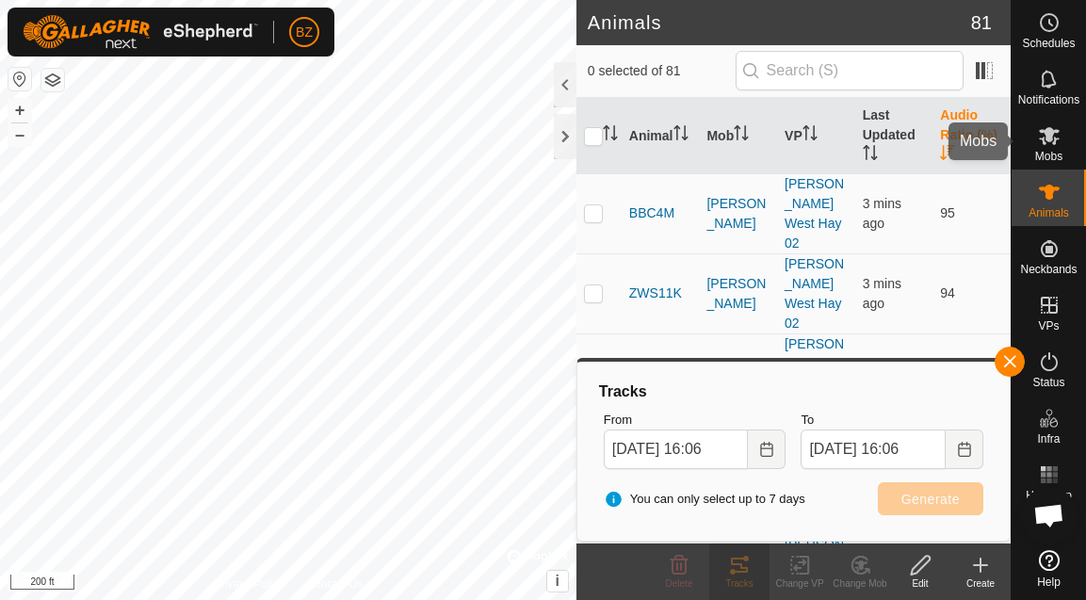
click at [1050, 152] on span "Mobs" at bounding box center [1048, 156] width 27 height 11
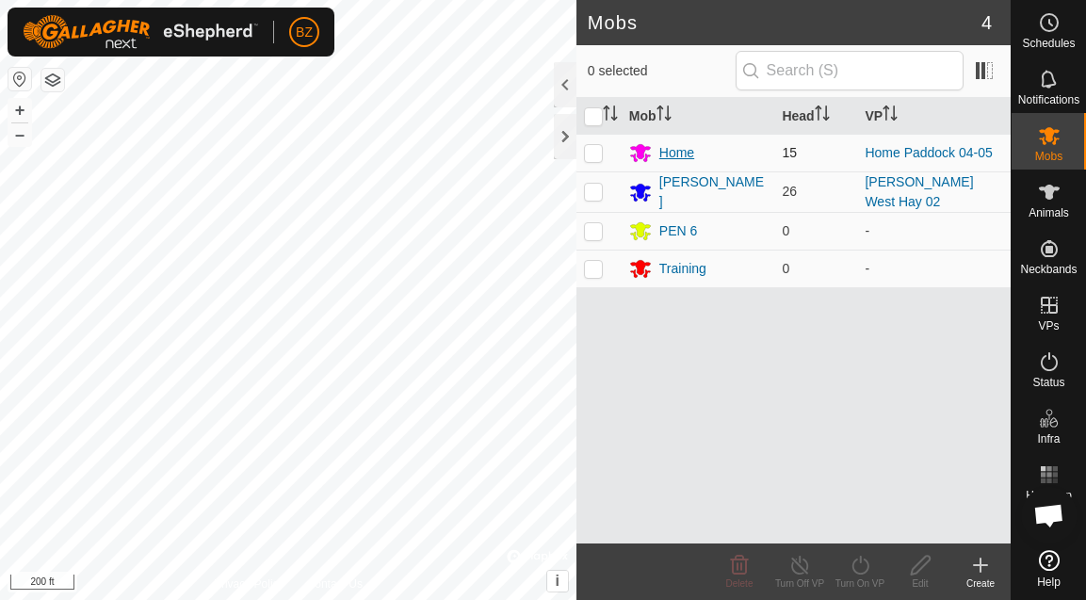
click at [668, 154] on div "Home" at bounding box center [676, 153] width 35 height 20
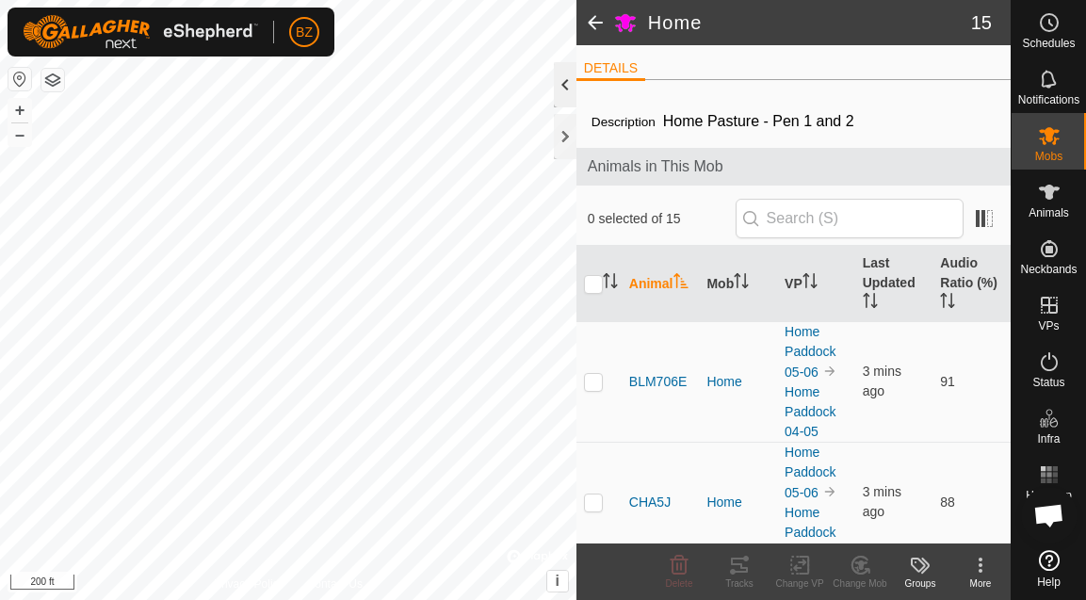
click at [559, 83] on div at bounding box center [565, 84] width 23 height 45
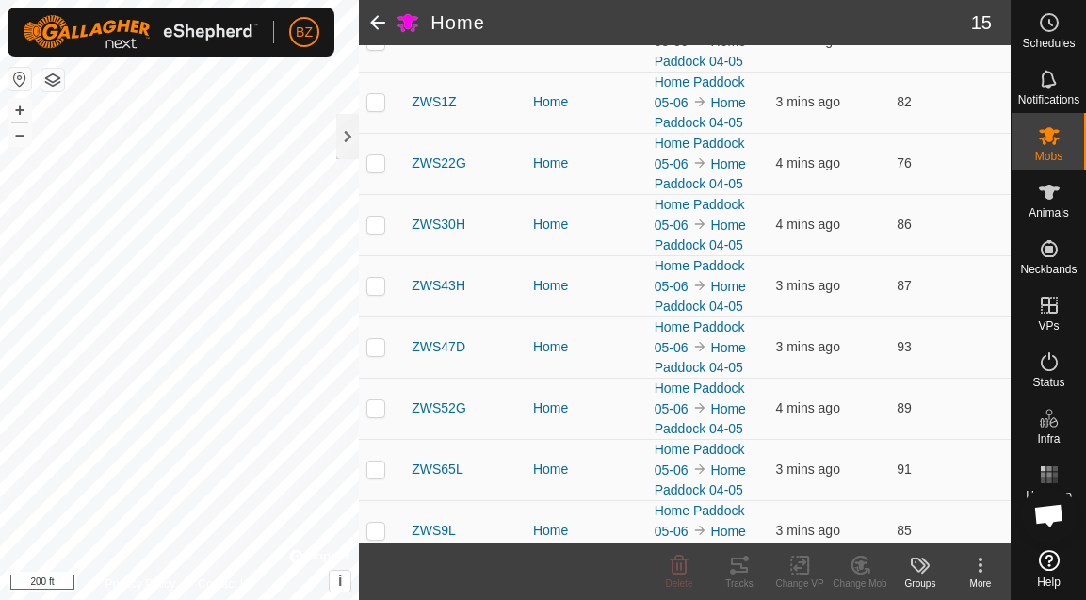
scroll to position [677, 0]
